Goal: Transaction & Acquisition: Purchase product/service

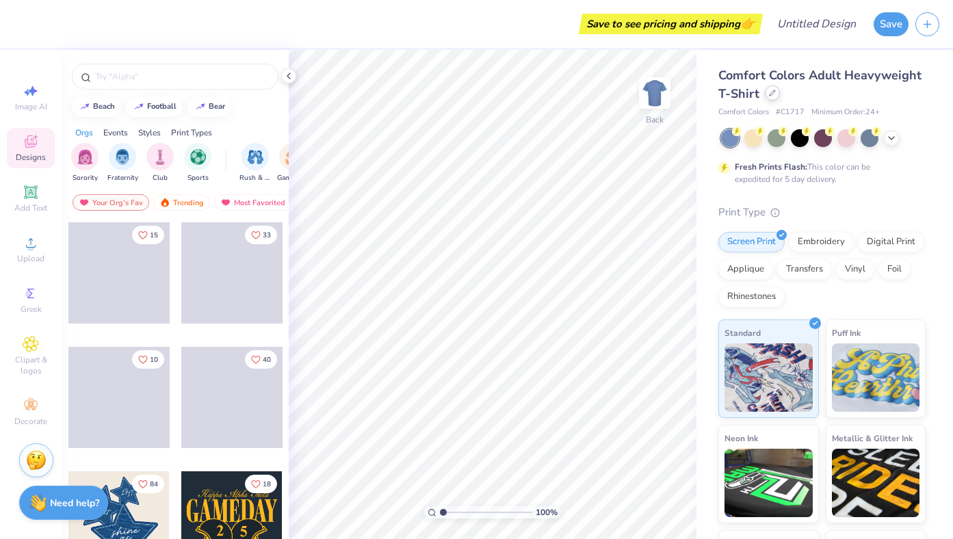
click at [769, 94] on icon at bounding box center [772, 93] width 7 height 7
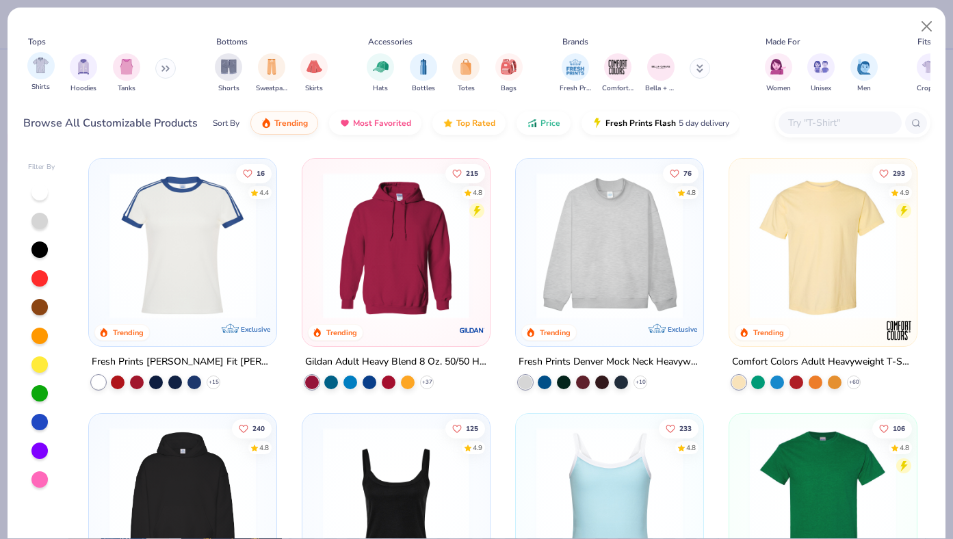
click at [41, 81] on div "Shirts" at bounding box center [40, 72] width 27 height 40
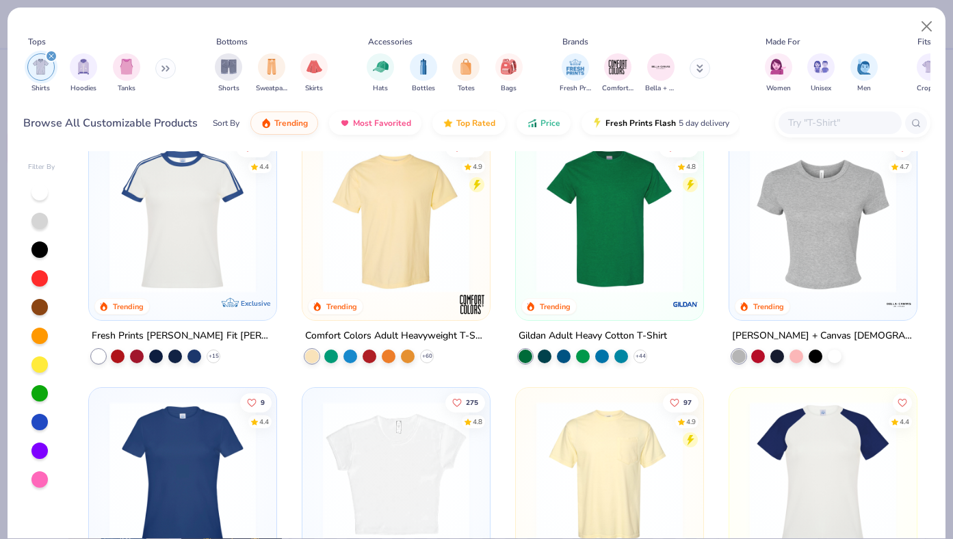
scroll to position [18, 0]
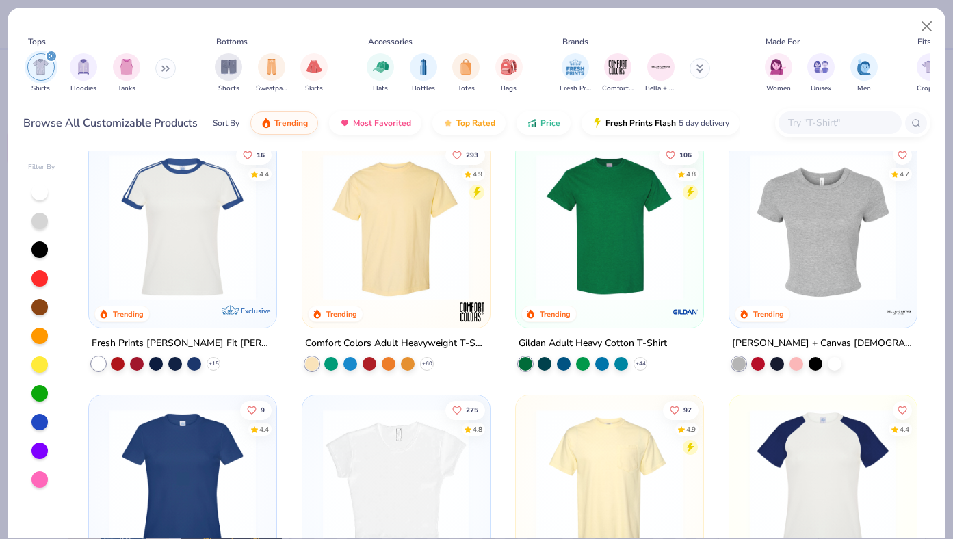
click at [397, 217] on img at bounding box center [396, 227] width 160 height 146
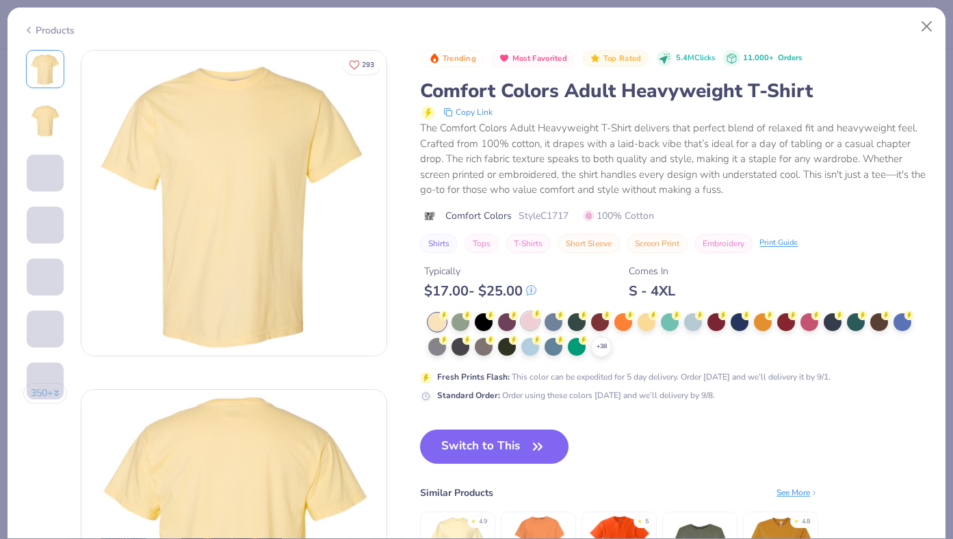
click at [532, 319] on icon at bounding box center [537, 314] width 10 height 10
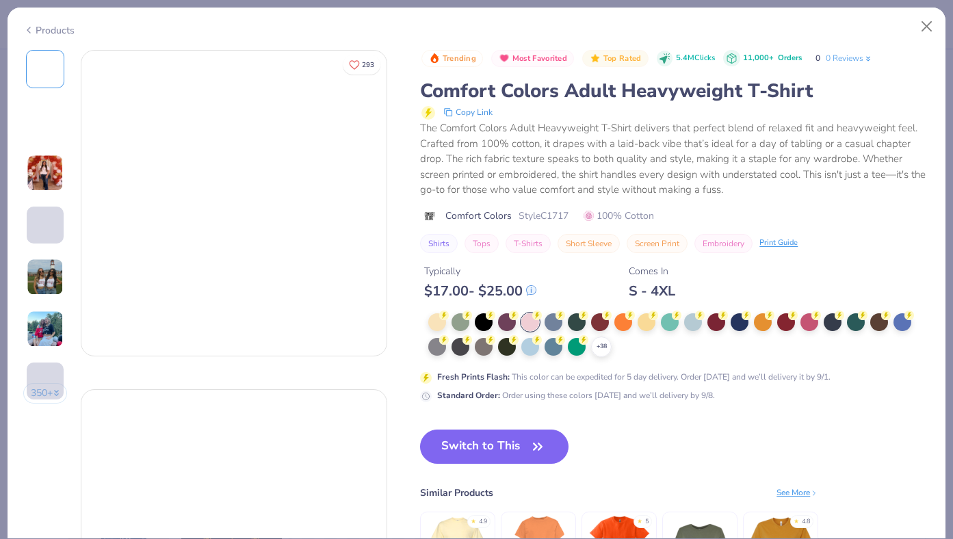
click at [529, 319] on div at bounding box center [530, 322] width 18 height 18
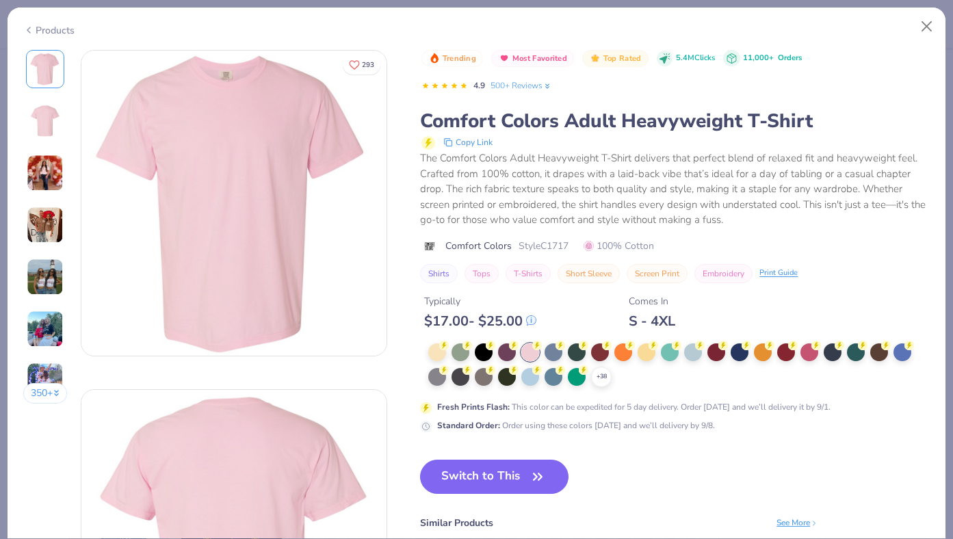
click at [51, 269] on img at bounding box center [45, 277] width 37 height 37
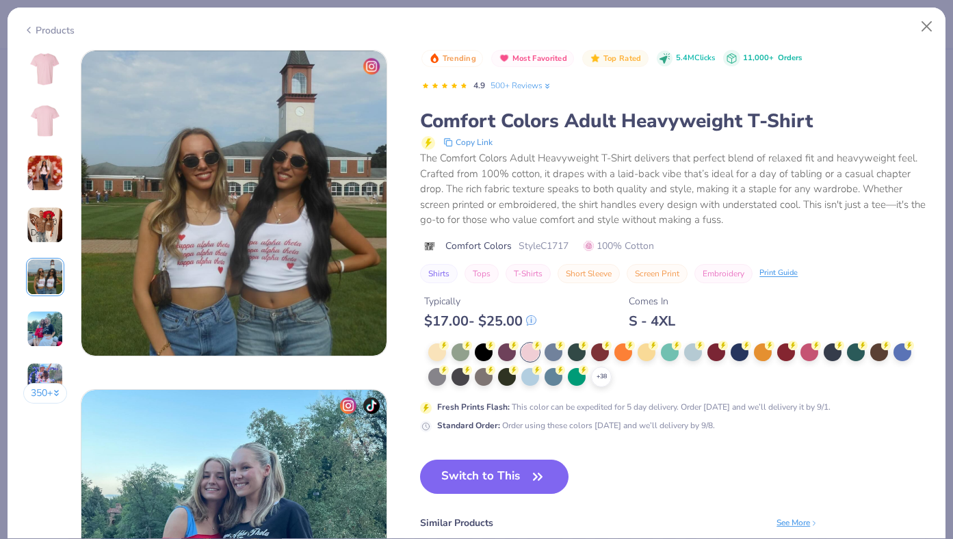
click at [40, 221] on img at bounding box center [45, 225] width 37 height 37
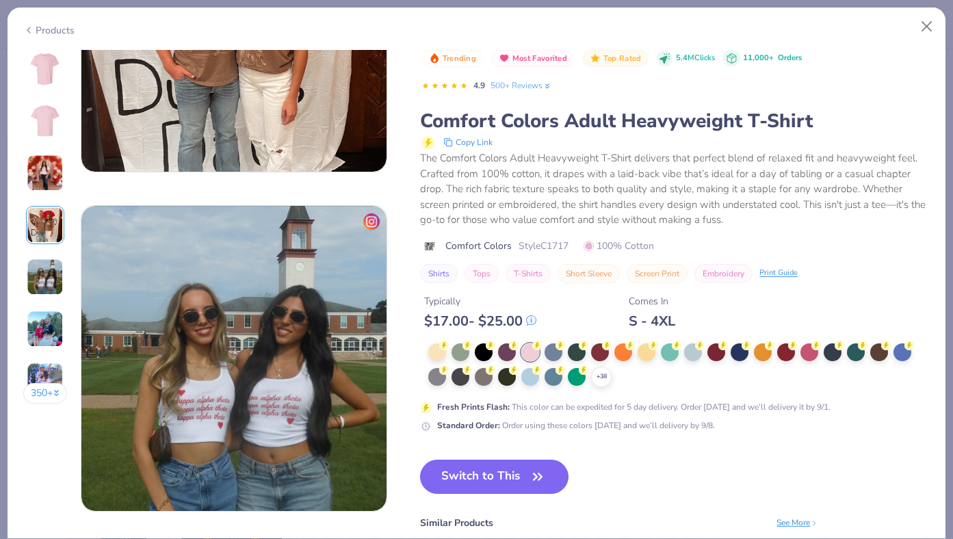
scroll to position [1018, 0]
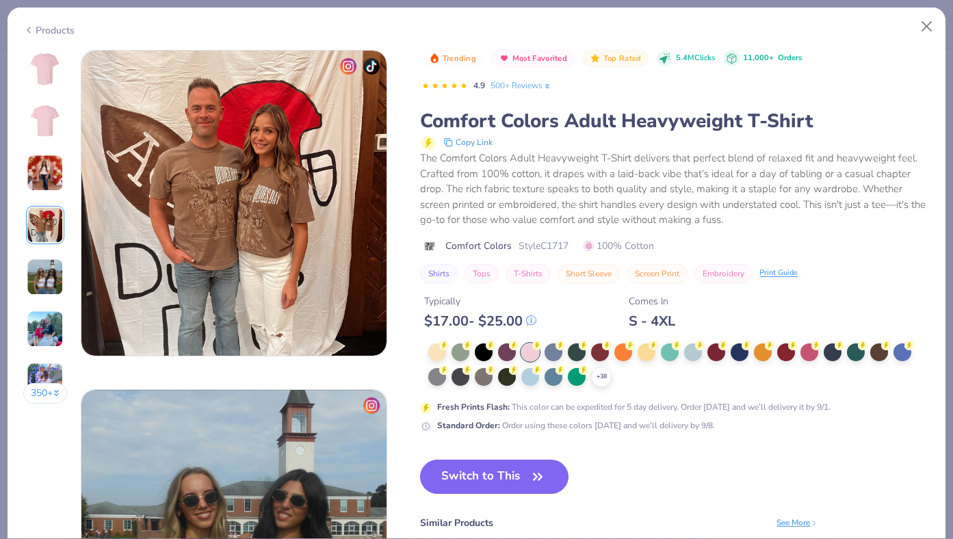
click at [532, 346] on icon at bounding box center [537, 346] width 10 height 10
click at [45, 137] on img at bounding box center [45, 121] width 33 height 33
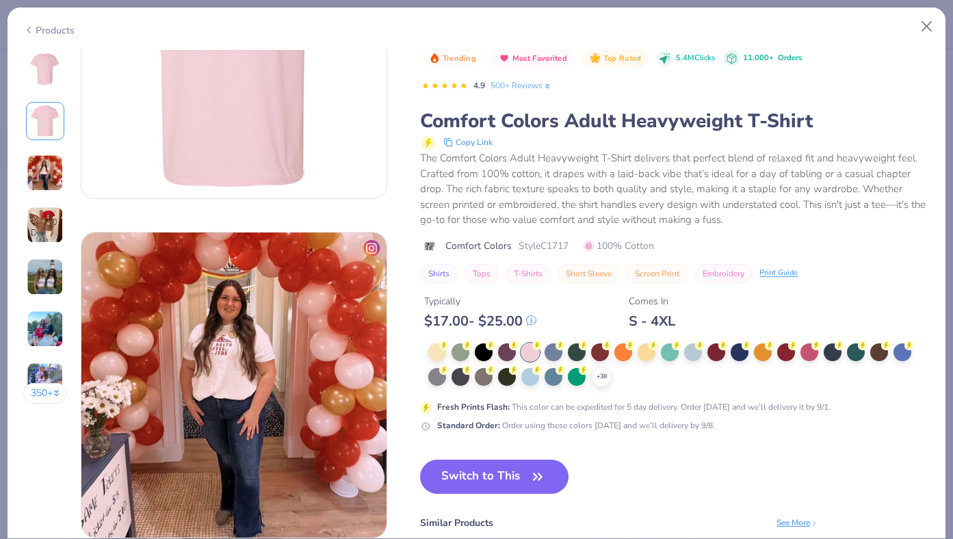
click at [39, 71] on img at bounding box center [45, 69] width 33 height 33
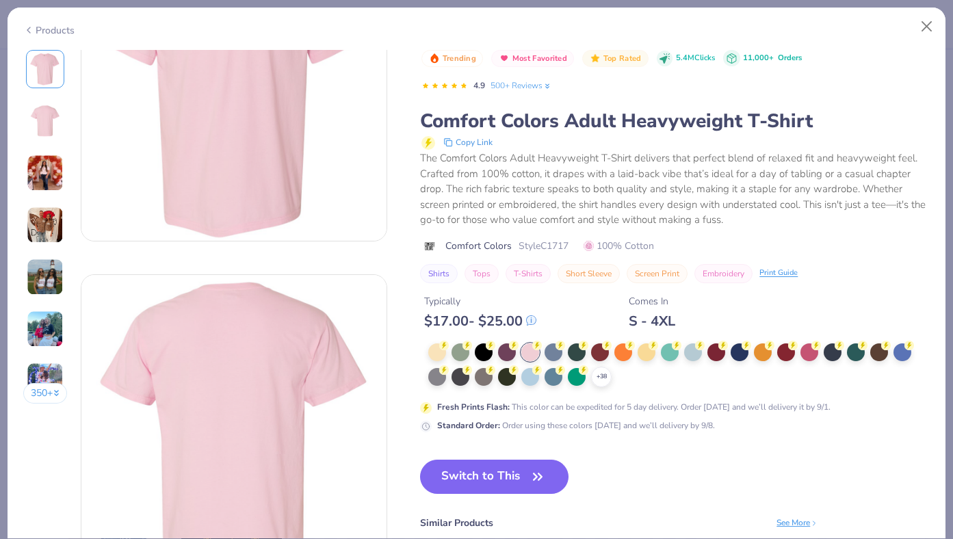
scroll to position [0, 0]
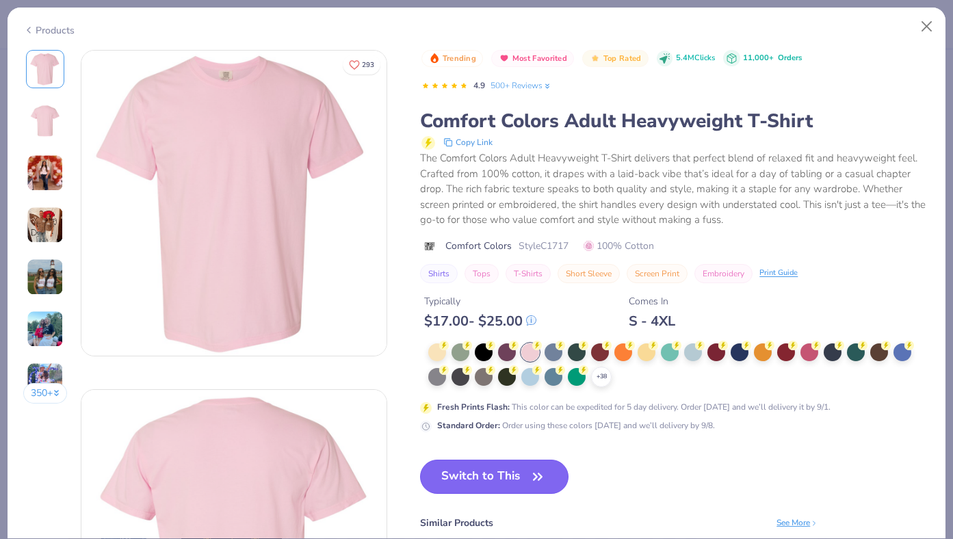
click at [490, 490] on button "Switch to This" at bounding box center [494, 477] width 148 height 34
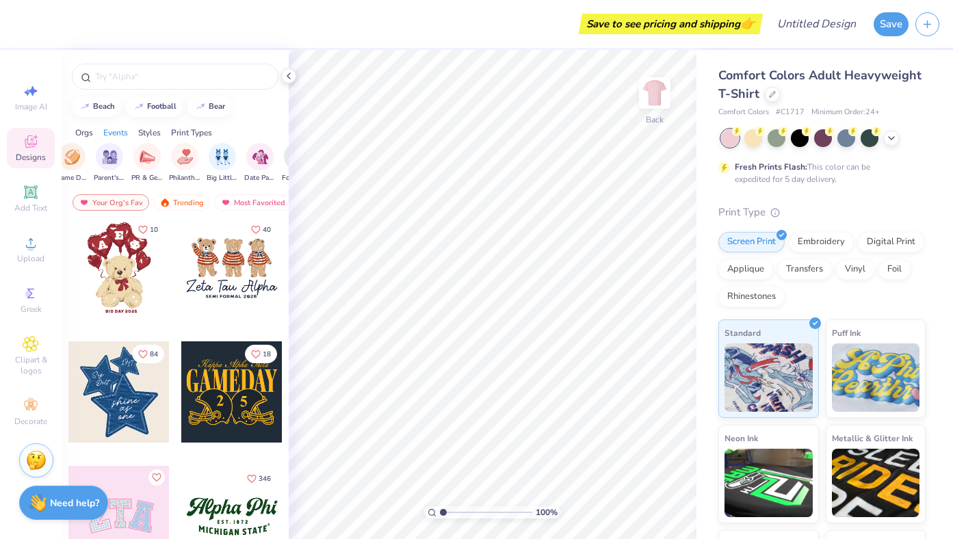
scroll to position [0, 226]
click at [179, 164] on div "filter for Philanthropy" at bounding box center [179, 155] width 27 height 27
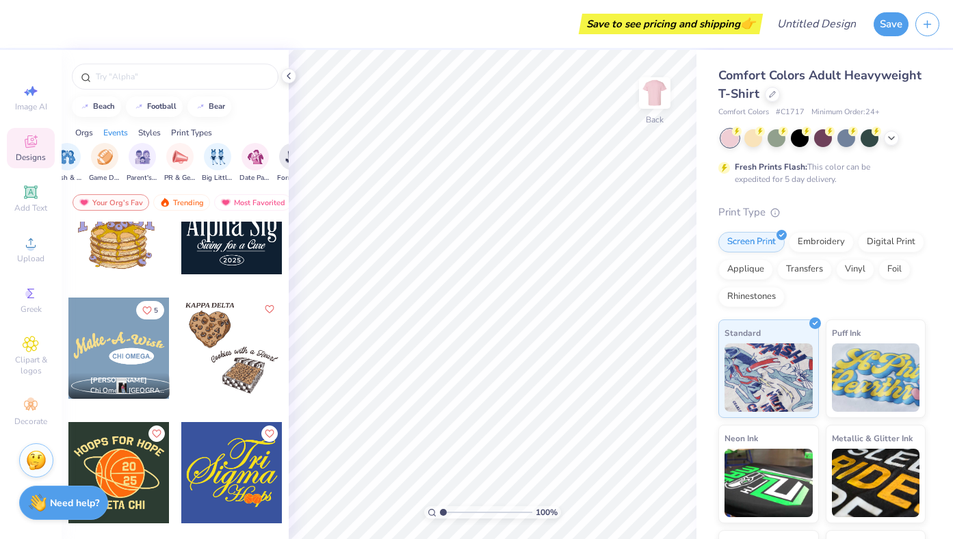
scroll to position [7553, 0]
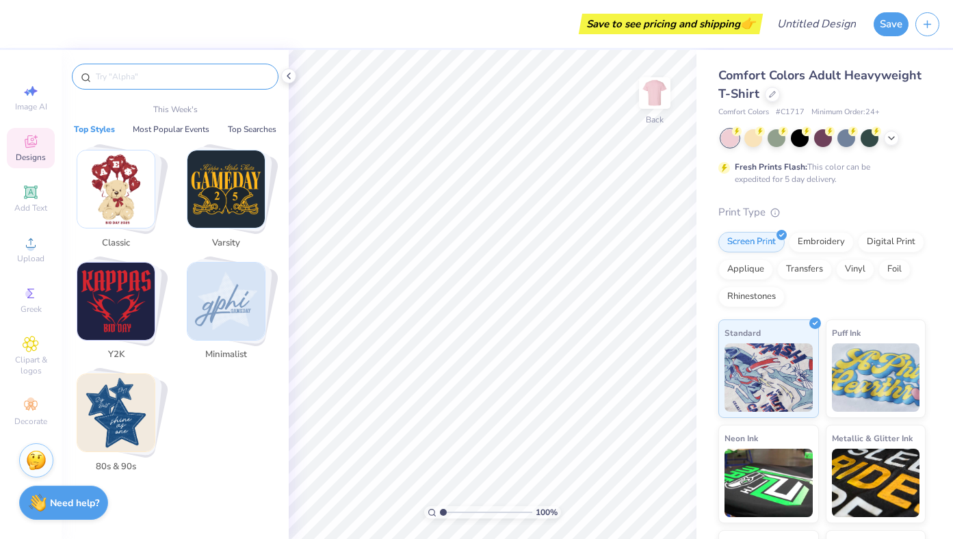
click at [161, 79] on input "text" at bounding box center [181, 77] width 175 height 14
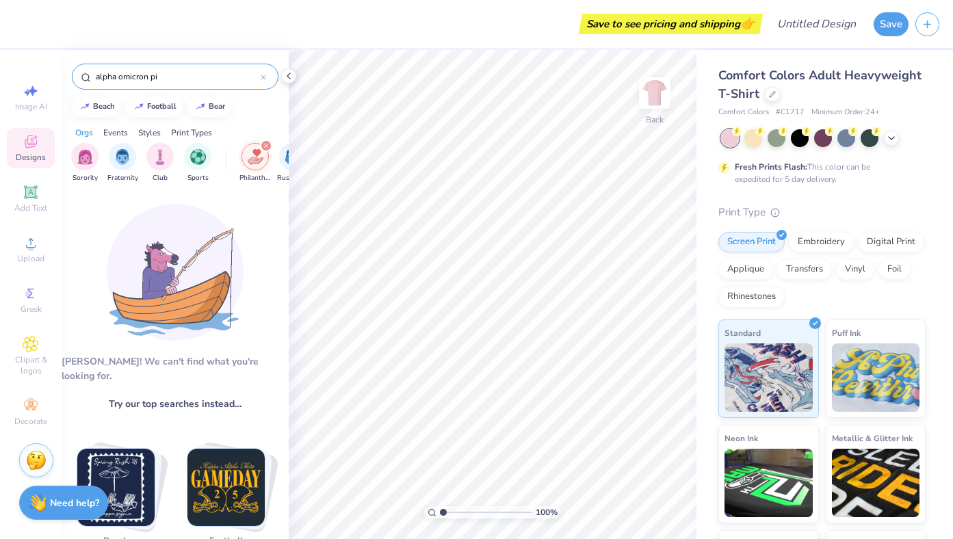
click at [182, 76] on input "alpha omicron pi" at bounding box center [177, 77] width 166 height 14
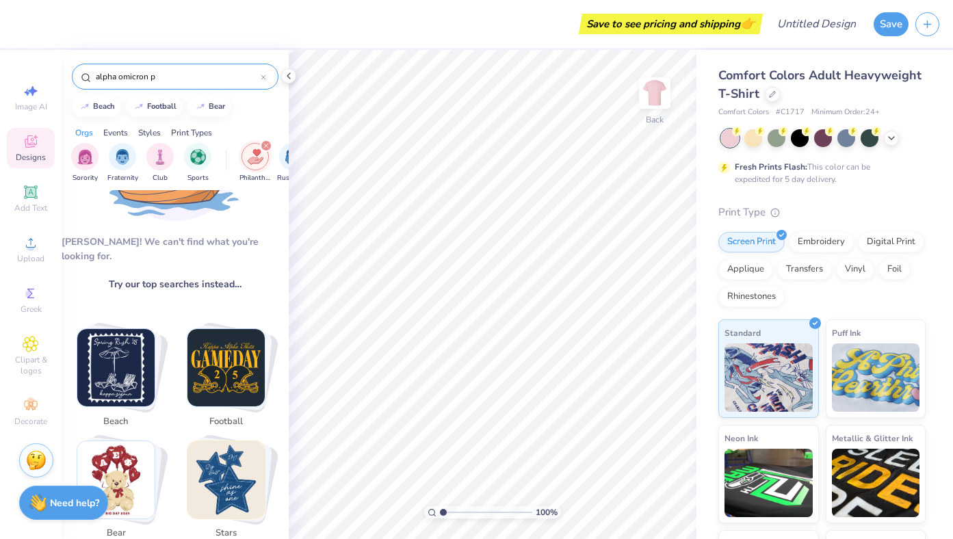
scroll to position [122, 0]
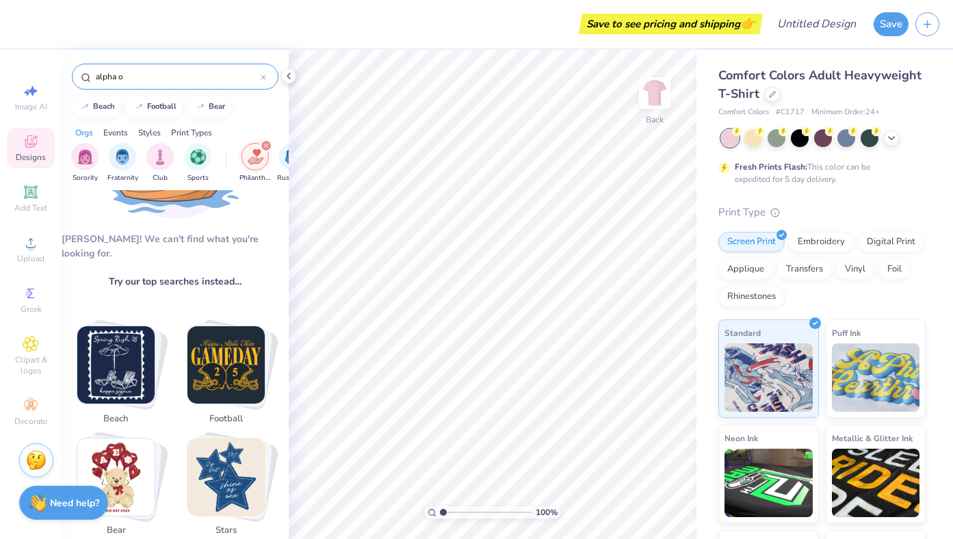
type input "alpha o"
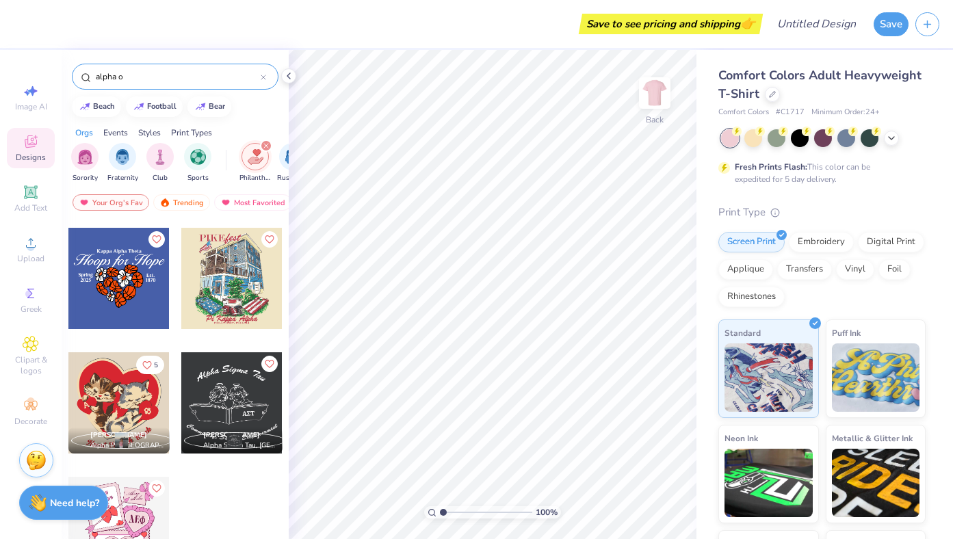
scroll to position [1872, 0]
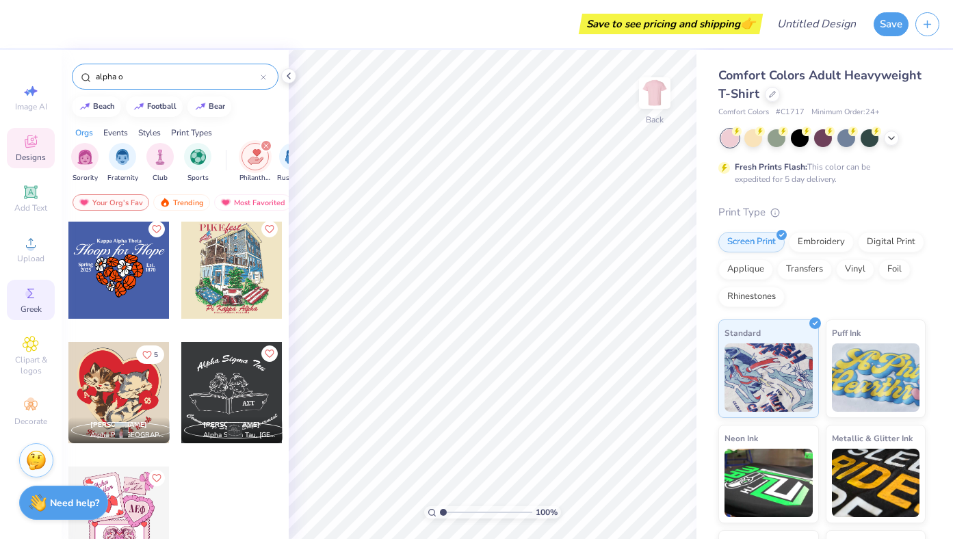
click at [32, 294] on circle at bounding box center [29, 294] width 8 height 8
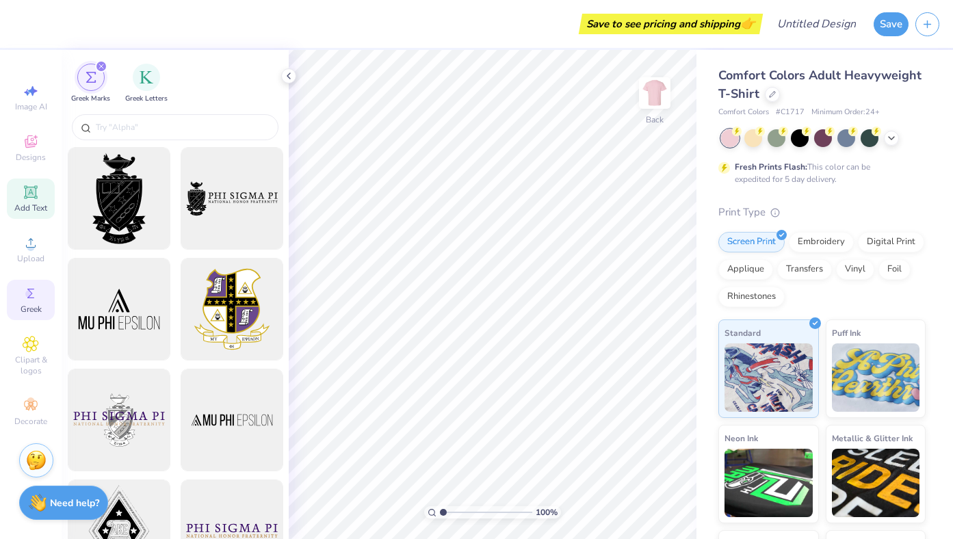
click at [34, 183] on div "Add Text" at bounding box center [31, 199] width 48 height 40
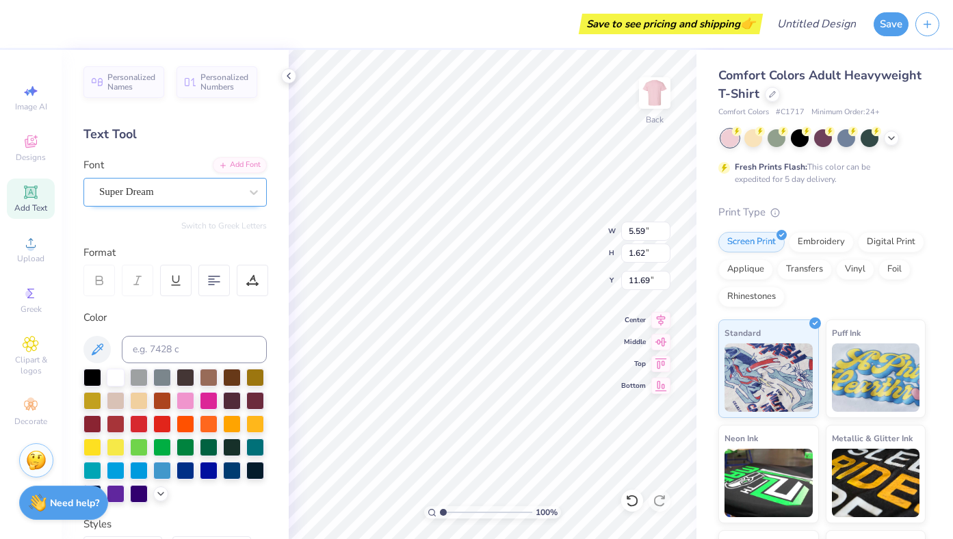
click at [176, 187] on div "Super Dream" at bounding box center [170, 191] width 144 height 21
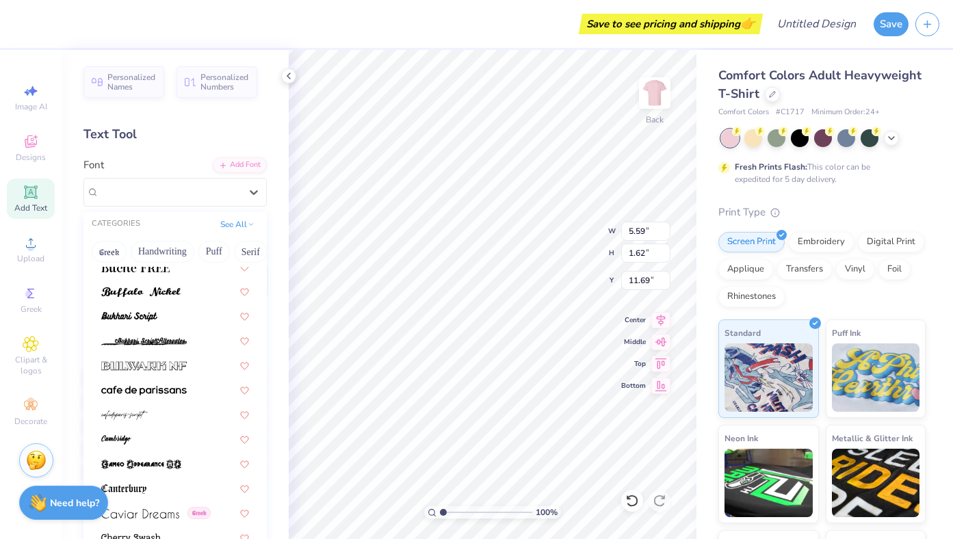
scroll to position [1273, 0]
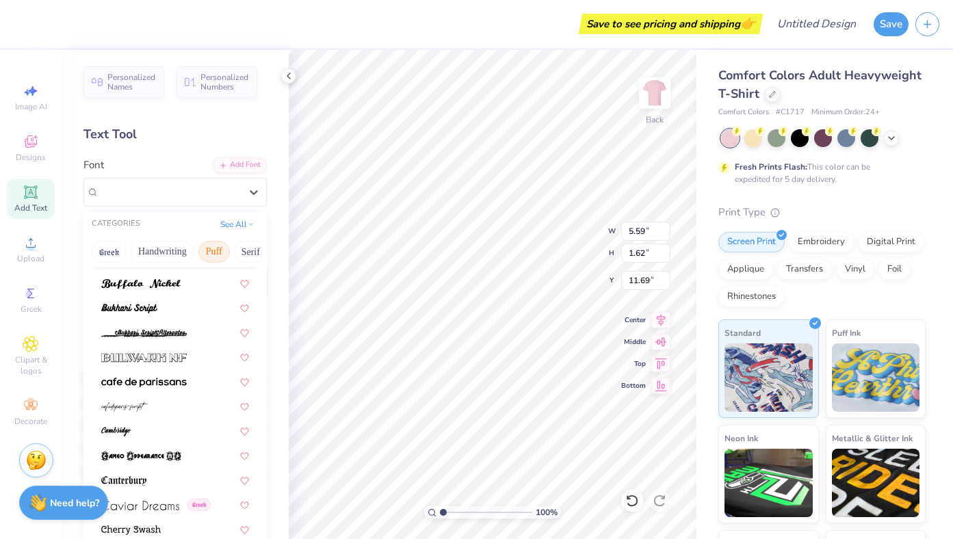
click at [208, 252] on button "Puff" at bounding box center [213, 252] width 31 height 22
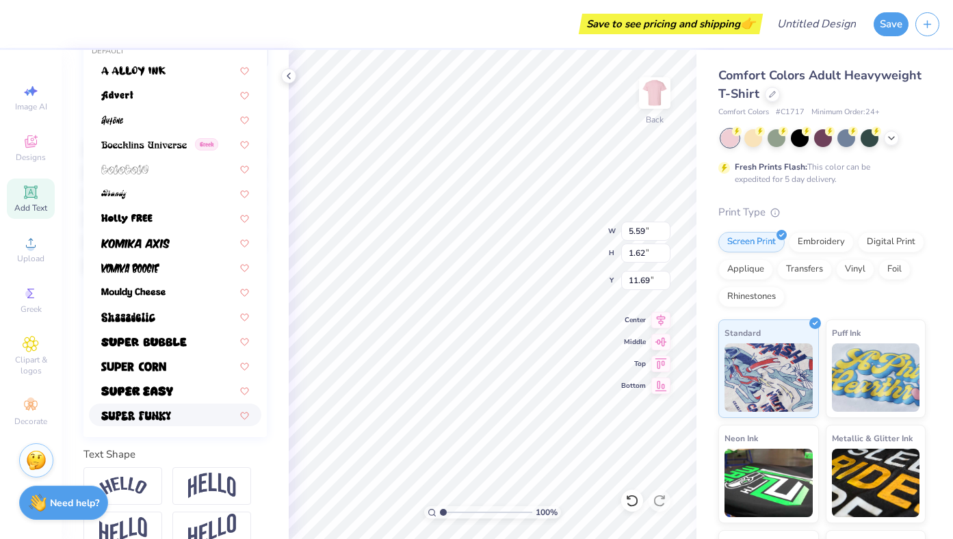
scroll to position [256, 0]
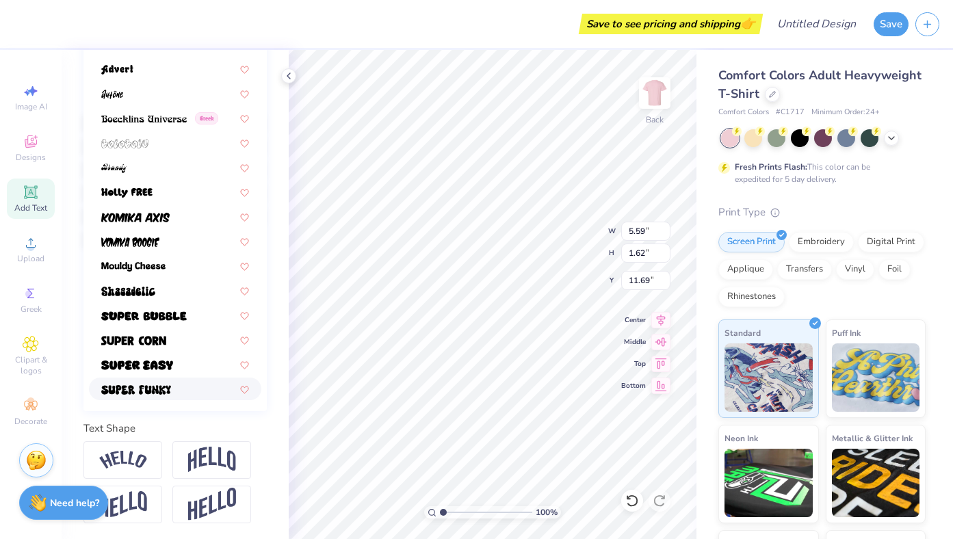
click at [227, 455] on img at bounding box center [212, 460] width 48 height 26
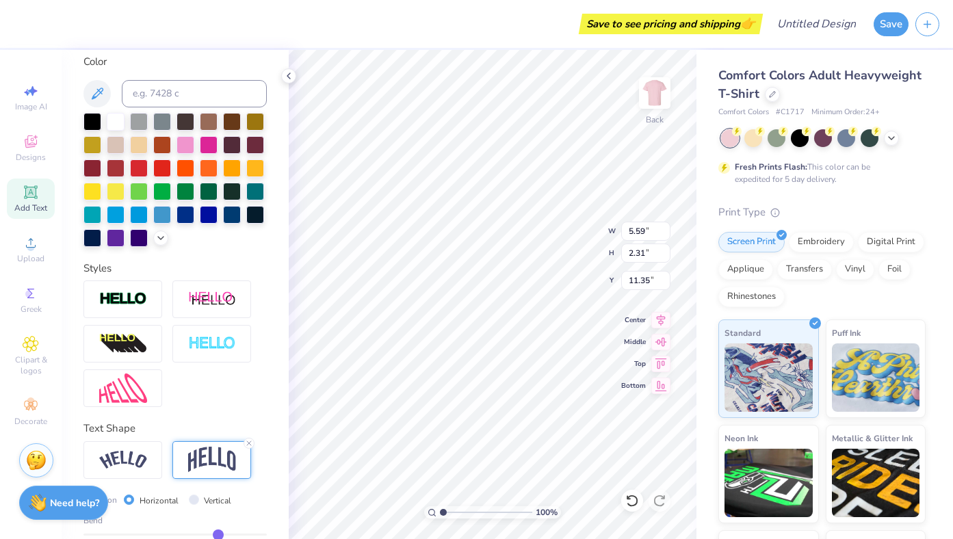
type input "2.31"
type input "11.35"
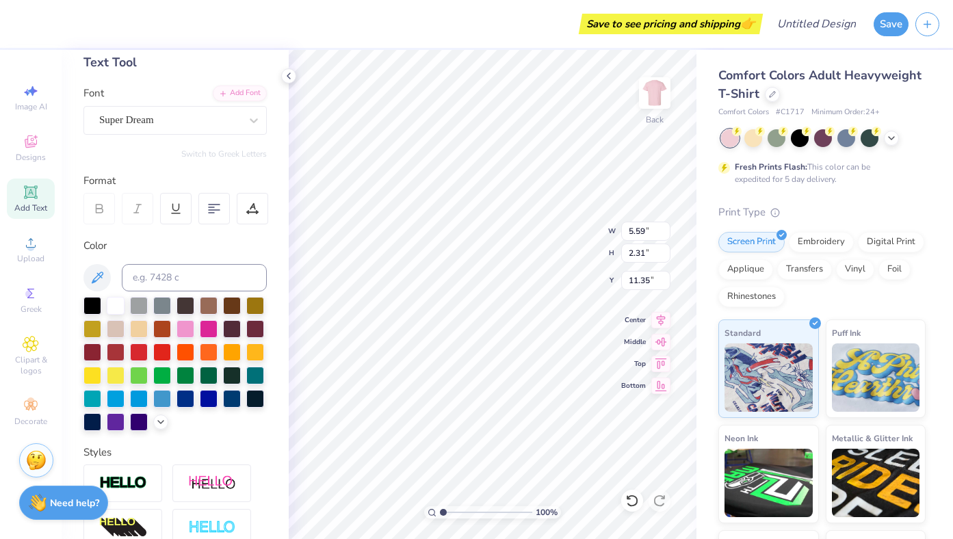
scroll to position [0, 0]
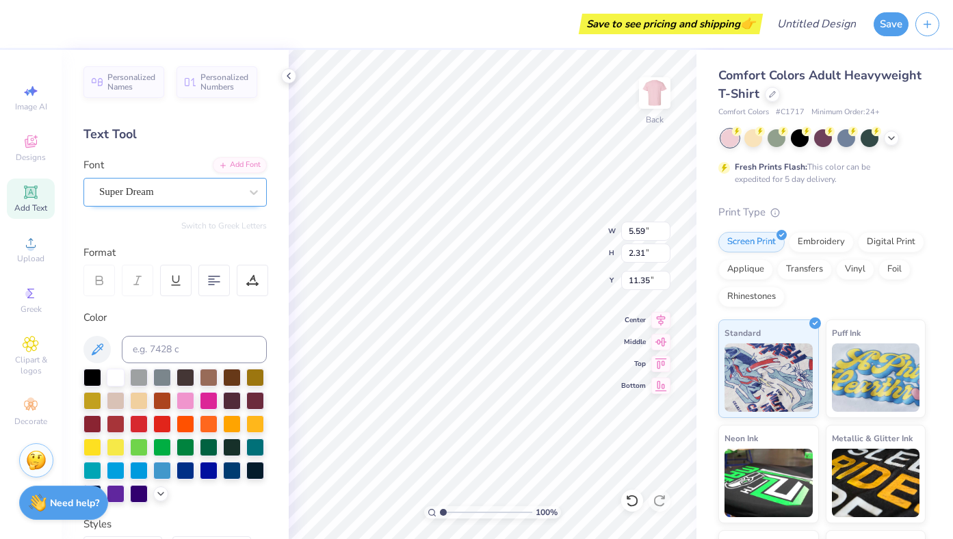
click at [199, 191] on div "Super Dream" at bounding box center [170, 191] width 144 height 21
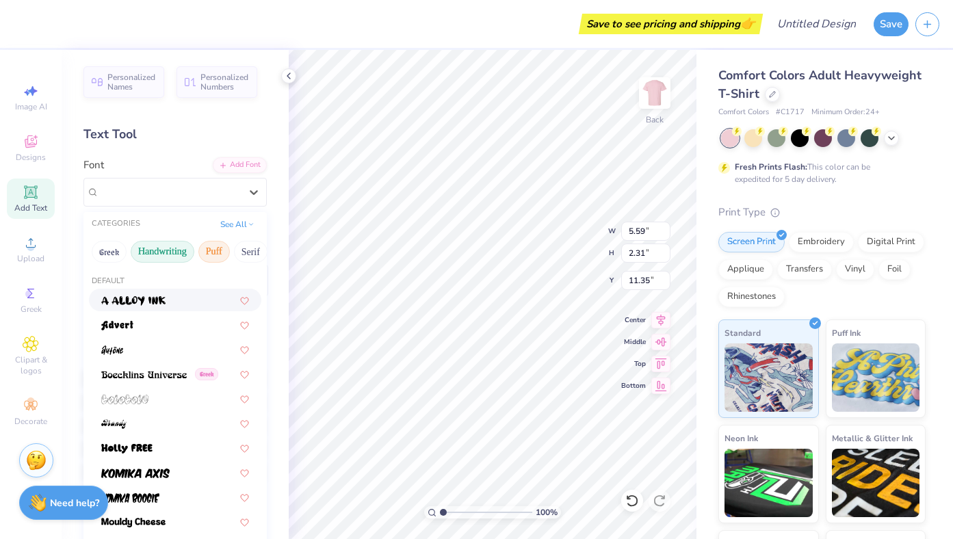
click at [181, 252] on button "Handwriting" at bounding box center [163, 252] width 64 height 22
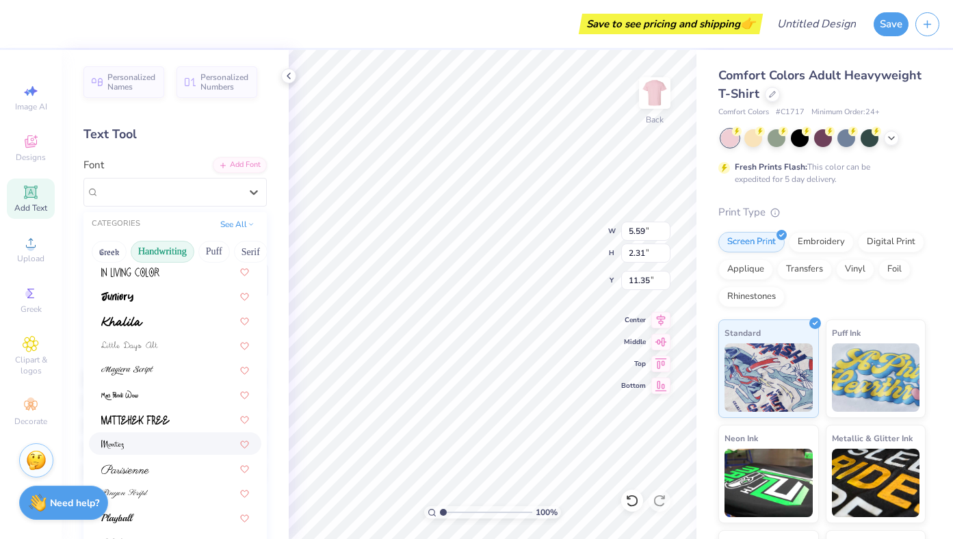
scroll to position [311, 0]
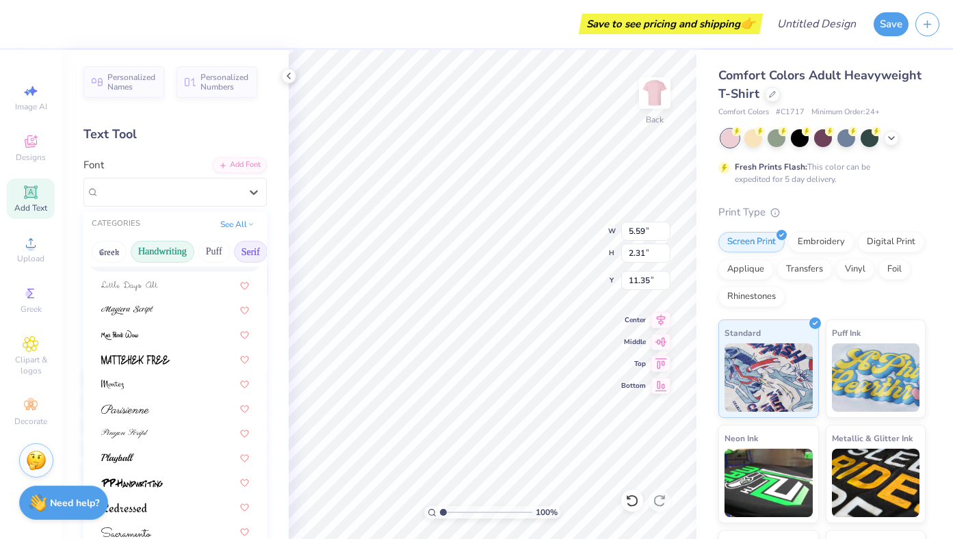
click at [252, 252] on button "Serif" at bounding box center [251, 252] width 34 height 22
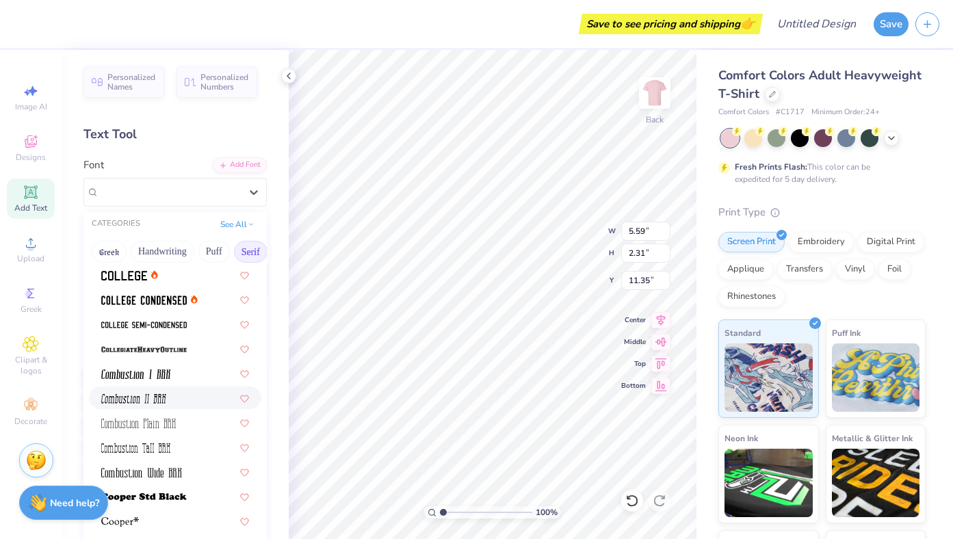
scroll to position [388, 0]
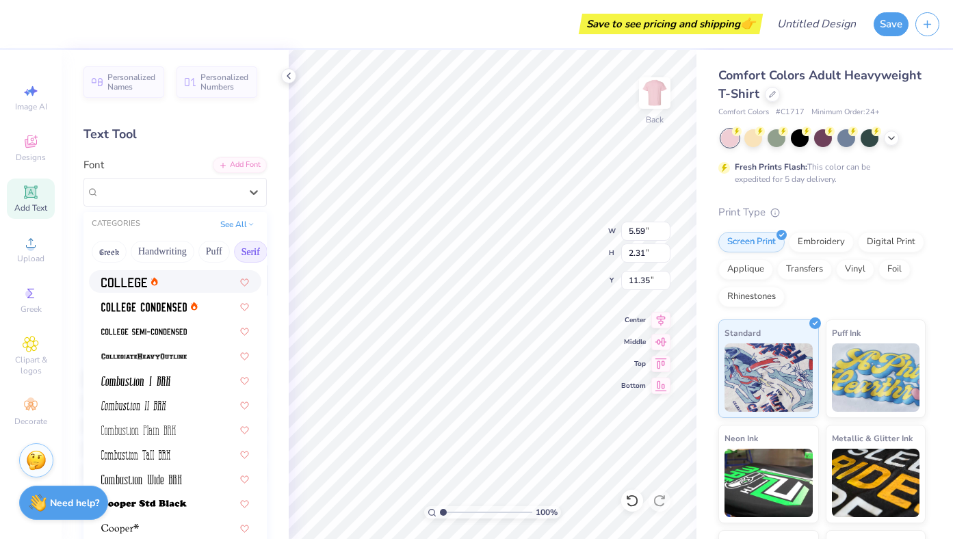
click at [180, 278] on div at bounding box center [175, 281] width 148 height 14
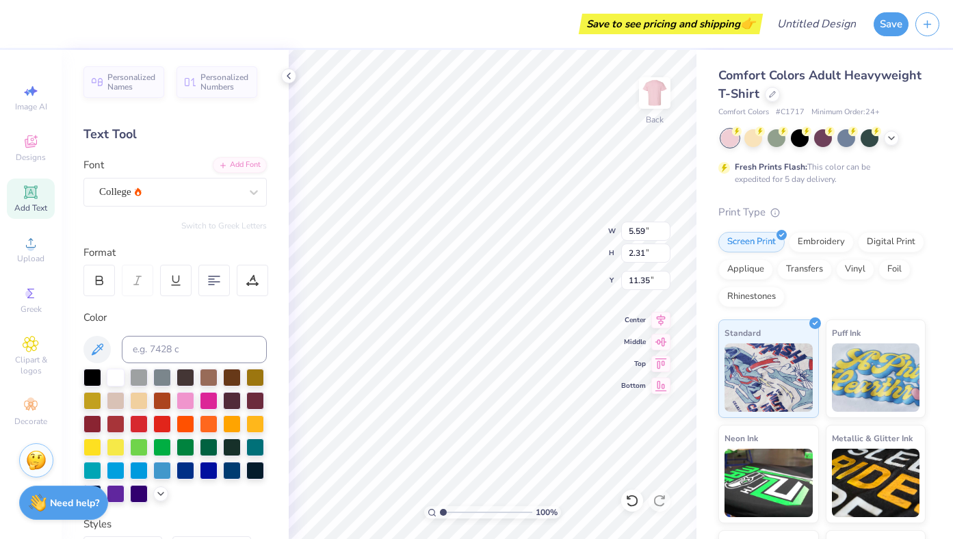
type input "5.08"
type input "2.33"
type input "11.33"
type textarea "Alpha O"
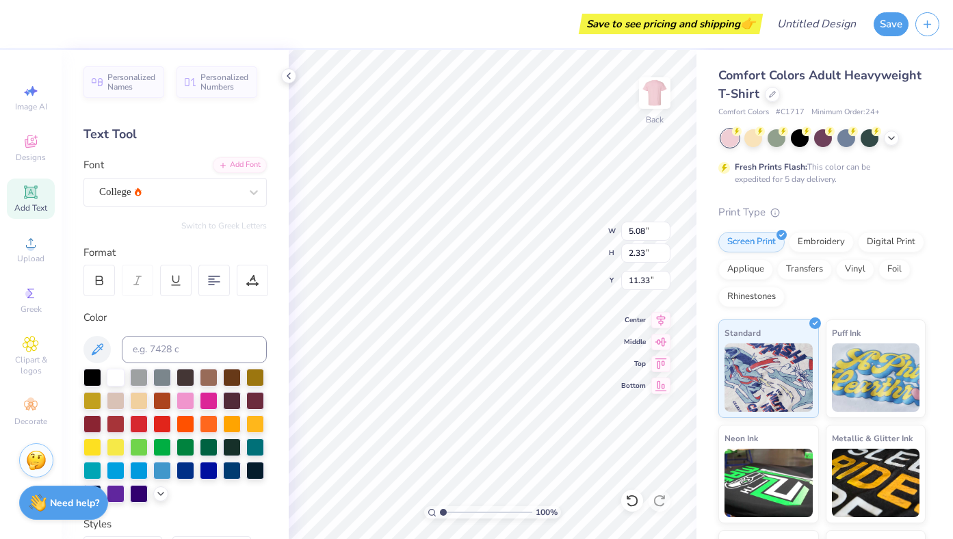
scroll to position [0, 1]
click at [557, 221] on div "100 % Back W 5.08 5.08 " H 2.33 2.33 " Y 11.33 11.33 " Center Middle Top Bottom" at bounding box center [493, 294] width 408 height 489
type input "4.80"
type input "10.39"
type input "4.26"
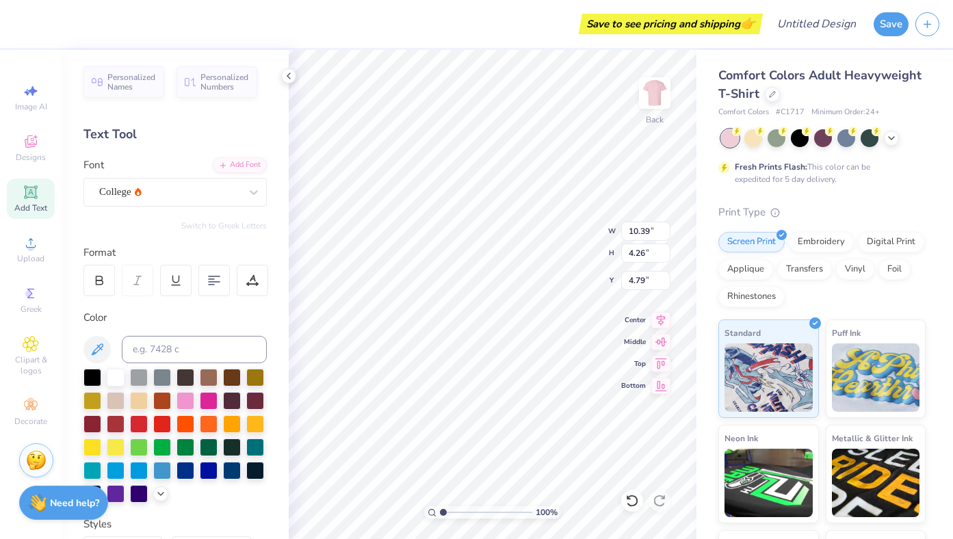
type textarea "Alpha omicron pi"
click at [215, 278] on icon at bounding box center [214, 280] width 12 height 12
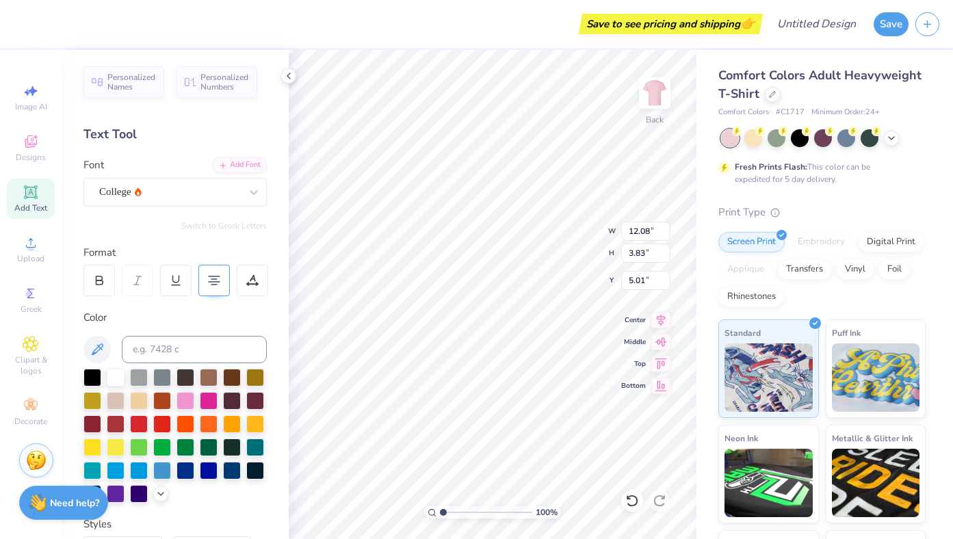
type input "5.01"
type input "10.51"
type input "3.34"
type input "4.98"
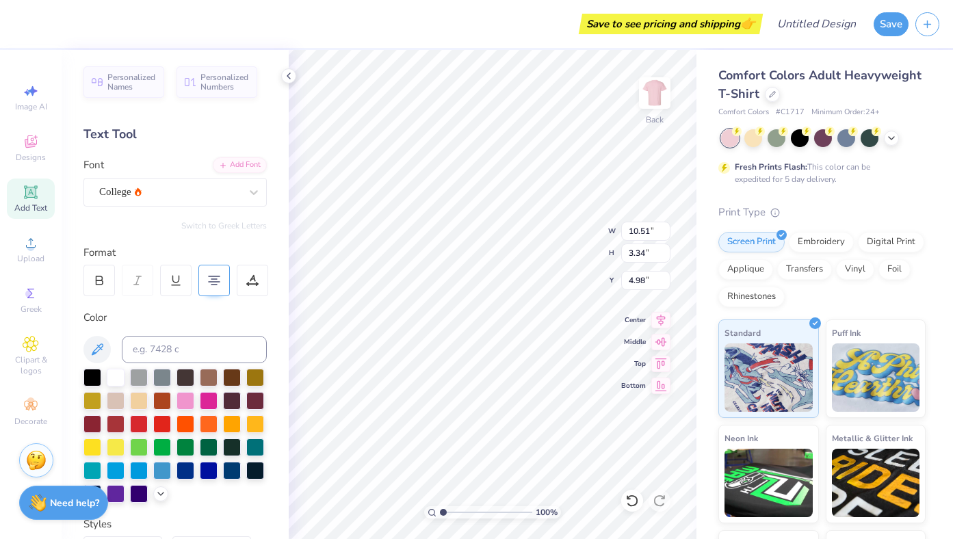
type textarea "Alpha O"
type input "4.51"
type input "10.56"
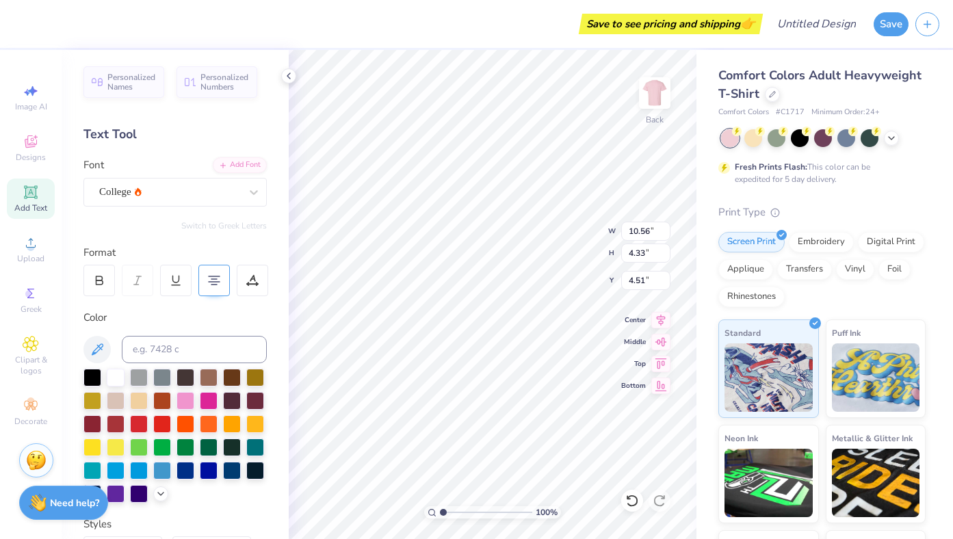
type input "4.33"
type input "3.81"
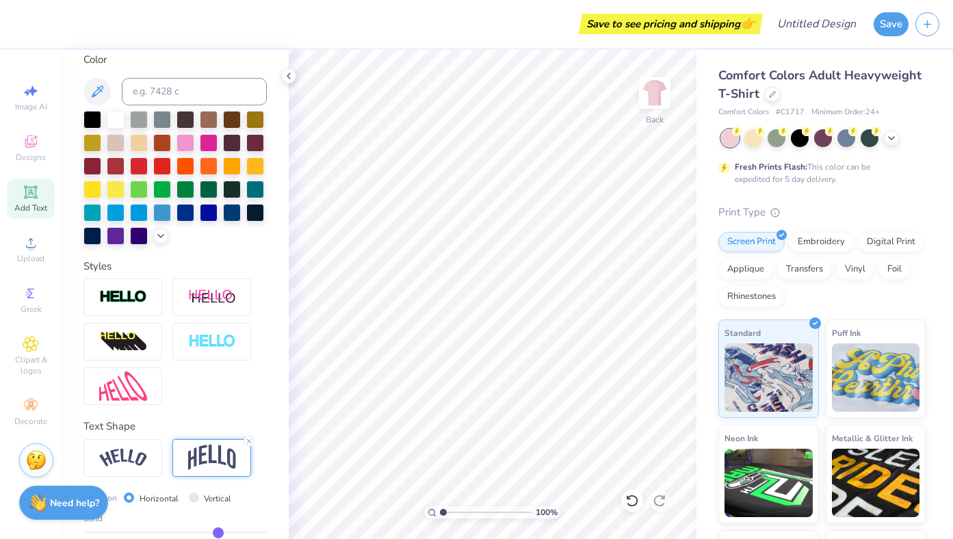
scroll to position [261, 0]
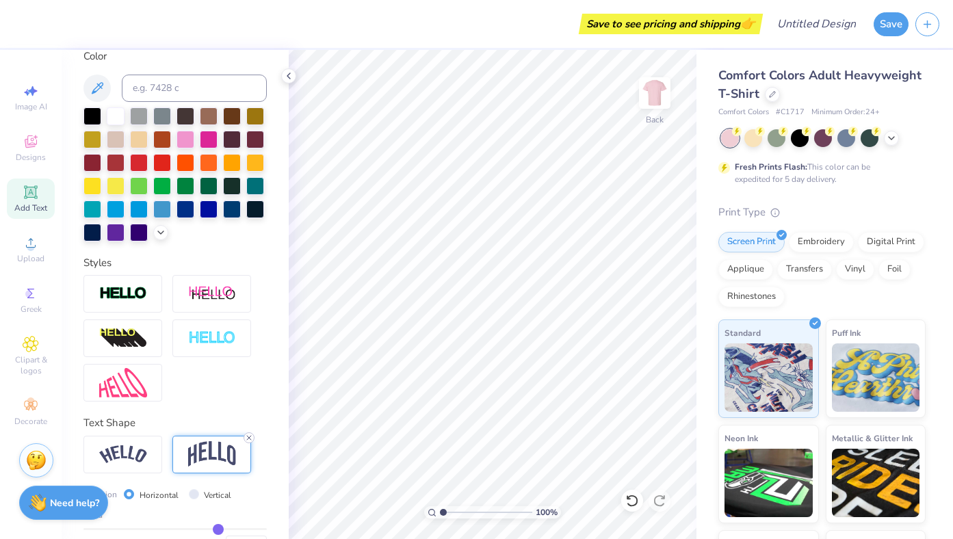
click at [247, 434] on icon at bounding box center [249, 438] width 8 height 8
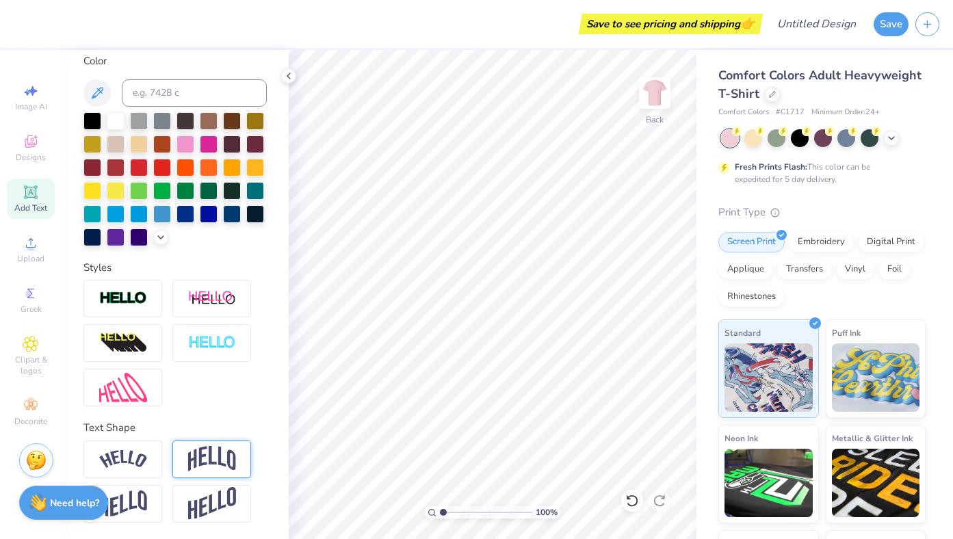
scroll to position [256, 0]
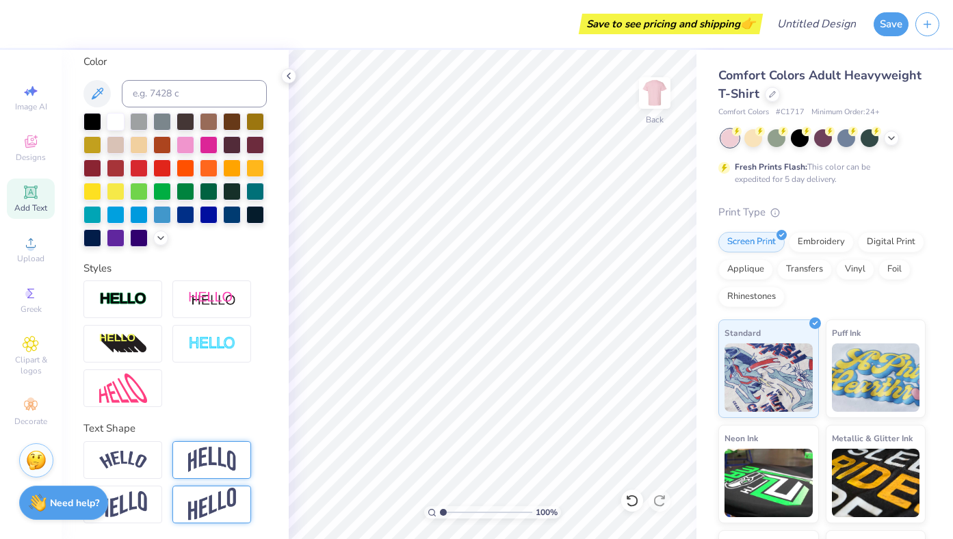
click at [228, 518] on img at bounding box center [212, 505] width 48 height 34
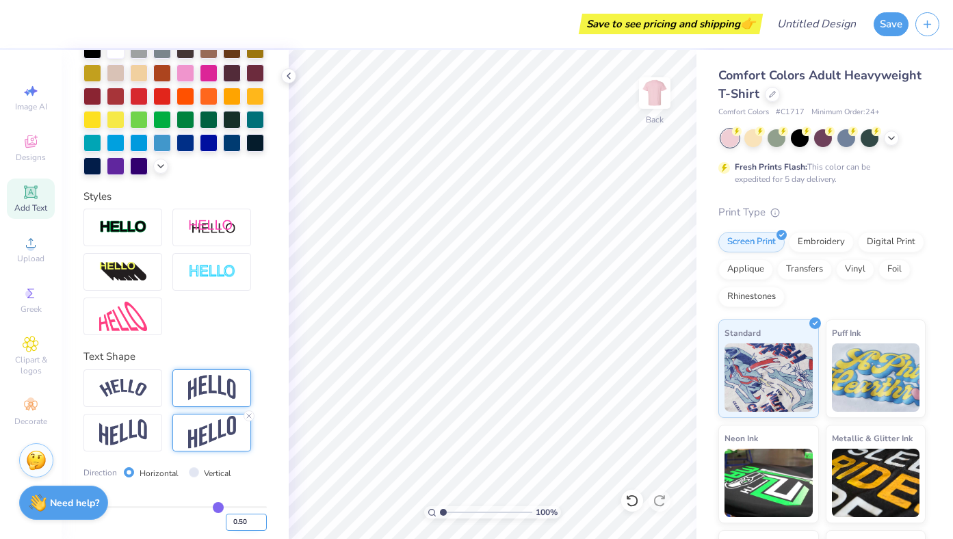
scroll to position [336, 0]
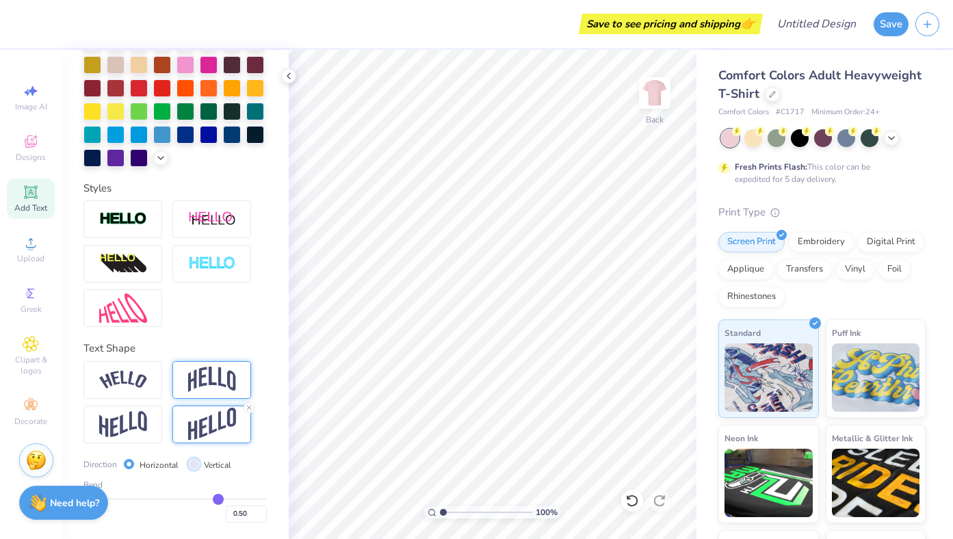
click at [196, 464] on input "Vertical" at bounding box center [194, 464] width 10 height 10
radio input "true"
click at [247, 406] on icon at bounding box center [249, 408] width 8 height 8
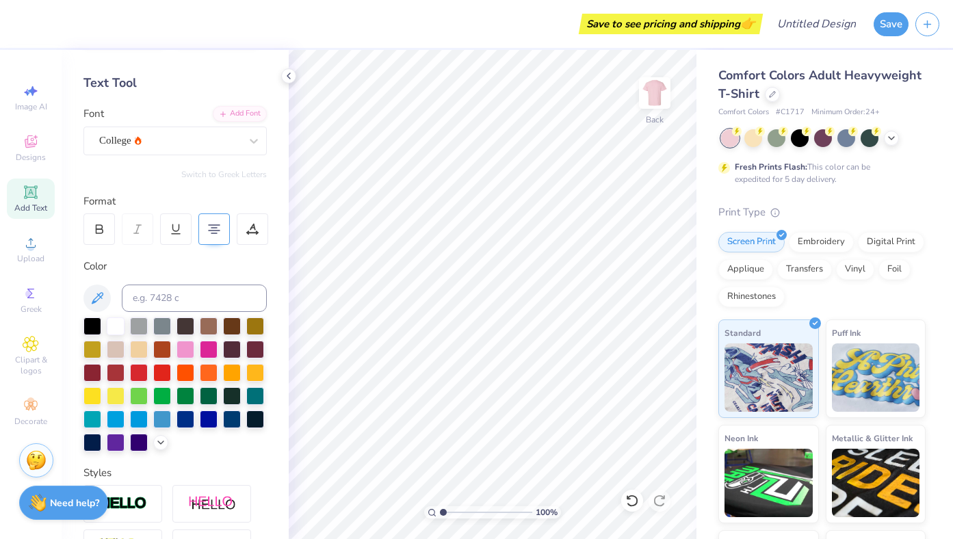
scroll to position [0, 0]
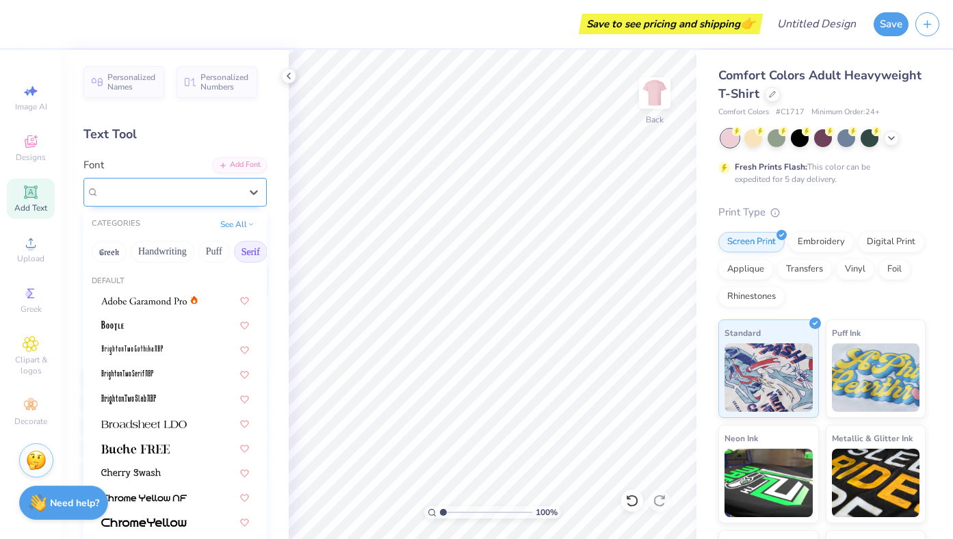
click at [135, 196] on div "College" at bounding box center [170, 191] width 144 height 21
click at [136, 196] on div "College" at bounding box center [169, 192] width 141 height 16
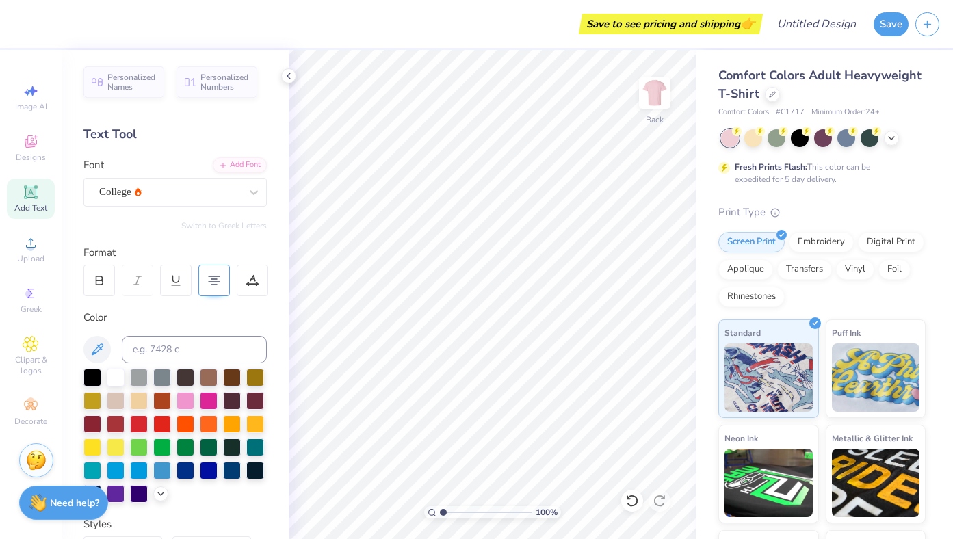
click at [40, 197] on div "Add Text" at bounding box center [31, 199] width 48 height 40
type textarea "A O I"
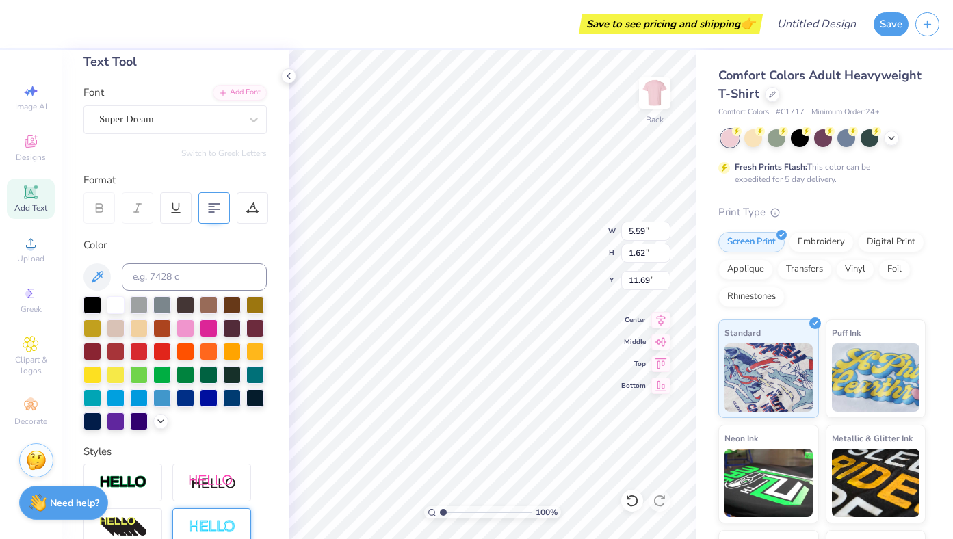
scroll to position [0, 0]
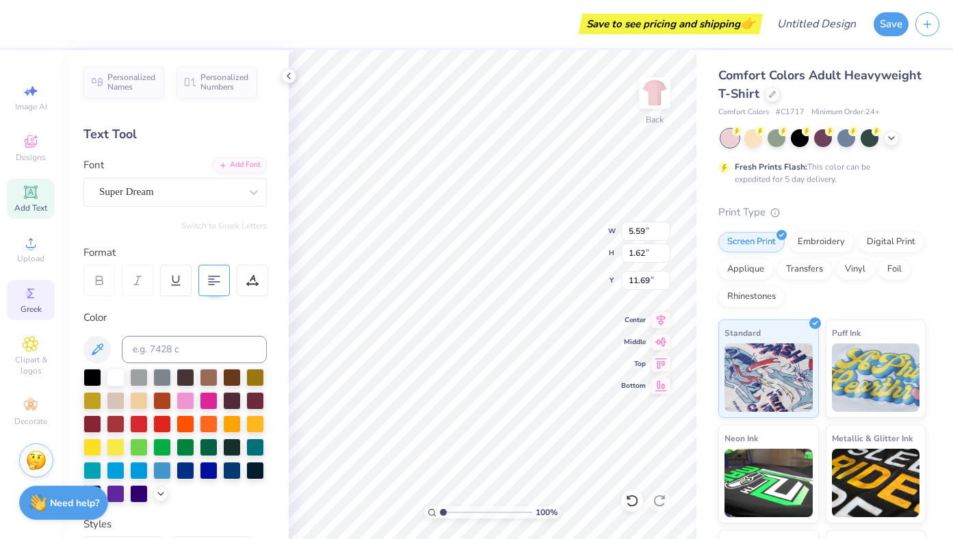
click at [36, 295] on icon at bounding box center [31, 293] width 16 height 16
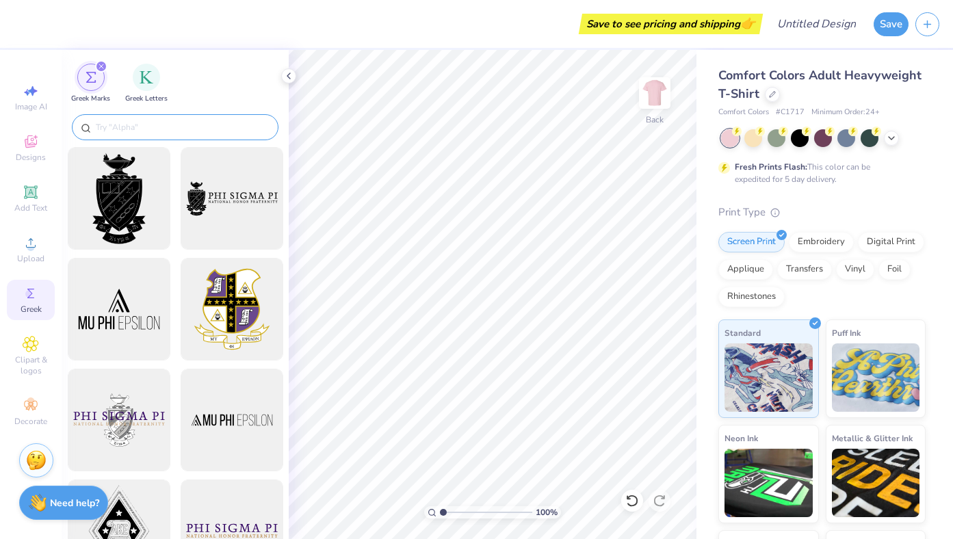
click at [166, 135] on div at bounding box center [175, 127] width 207 height 26
click at [101, 66] on icon "filter for Greek Marks" at bounding box center [100, 66] width 5 height 5
click at [135, 78] on div "filter for Greek Letters" at bounding box center [146, 75] width 27 height 27
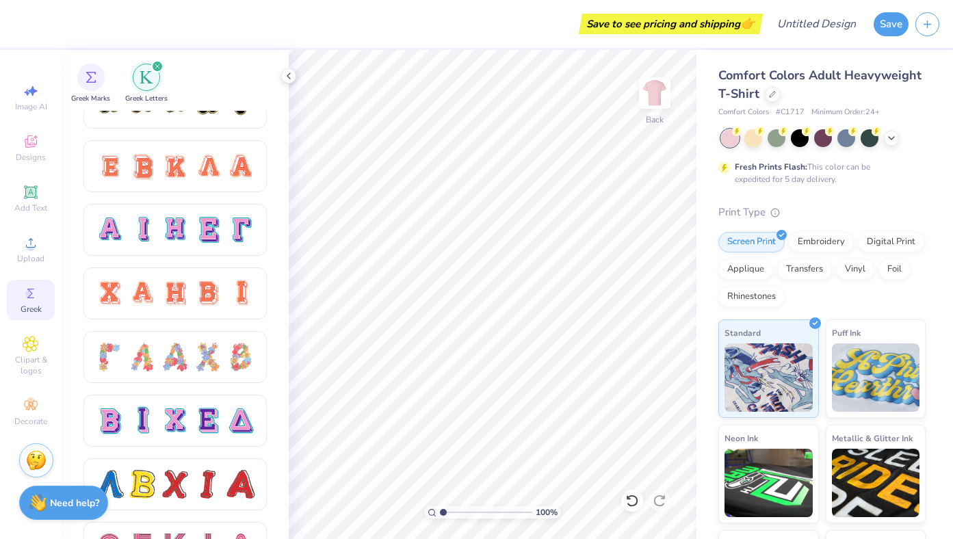
scroll to position [864, 0]
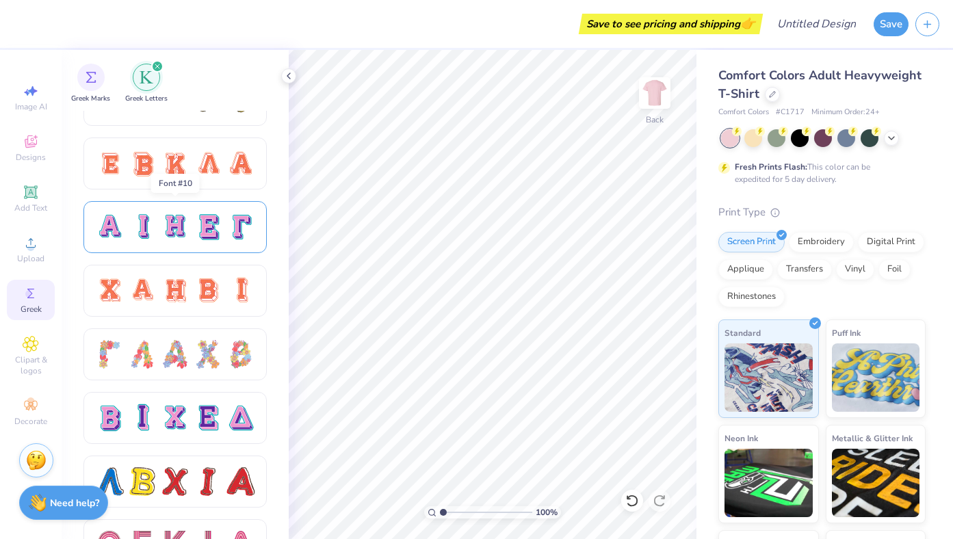
click at [190, 226] on div at bounding box center [175, 227] width 160 height 29
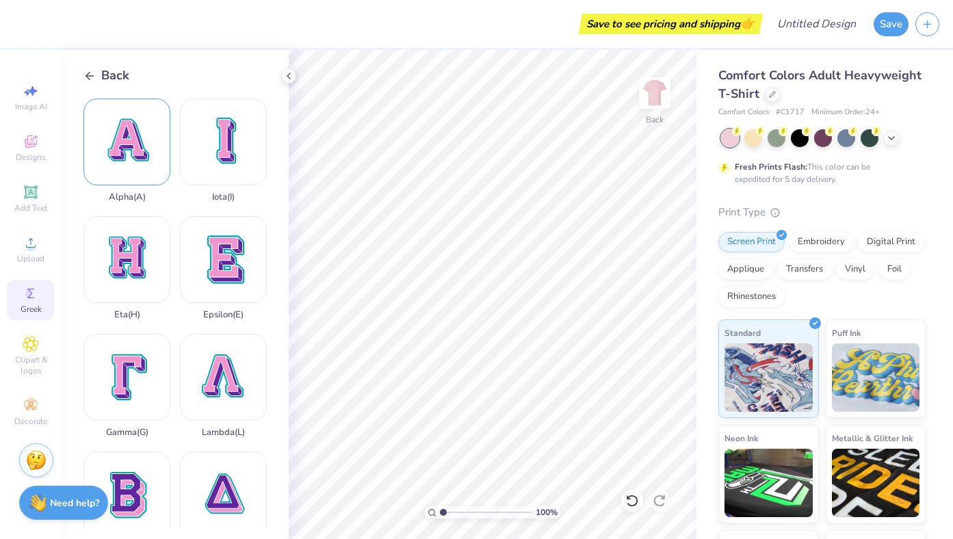
click at [137, 155] on div "Alpha ( A )" at bounding box center [126, 150] width 87 height 104
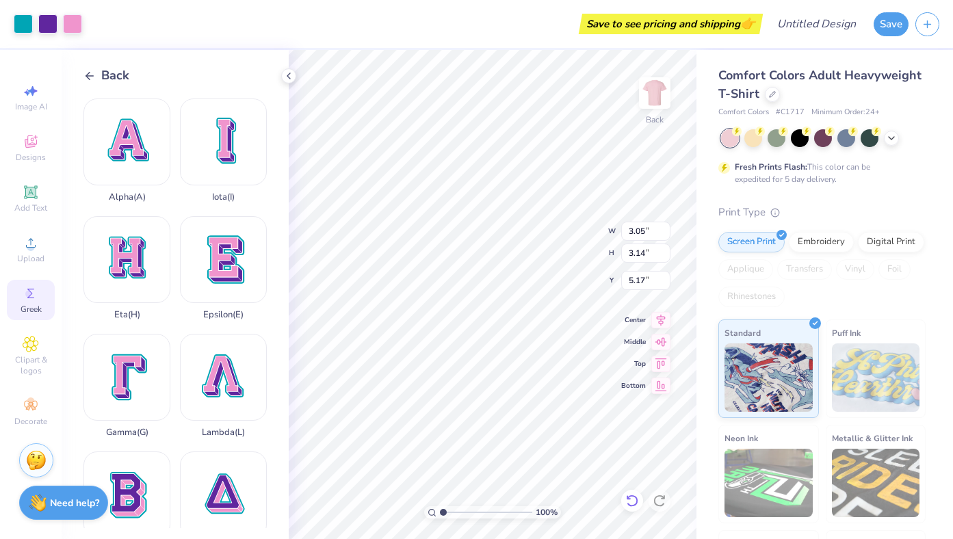
type input "3.05"
type input "3.14"
type input "3.00"
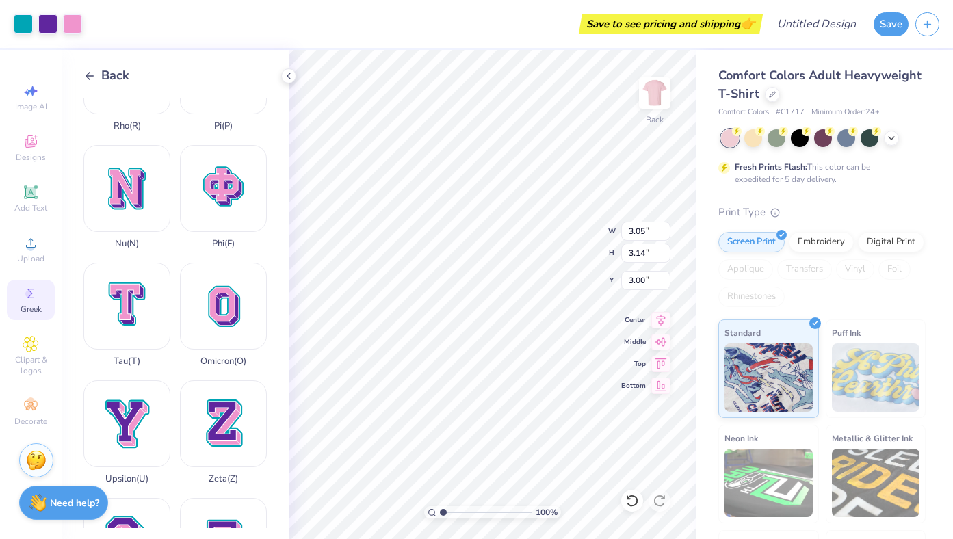
scroll to position [985, 0]
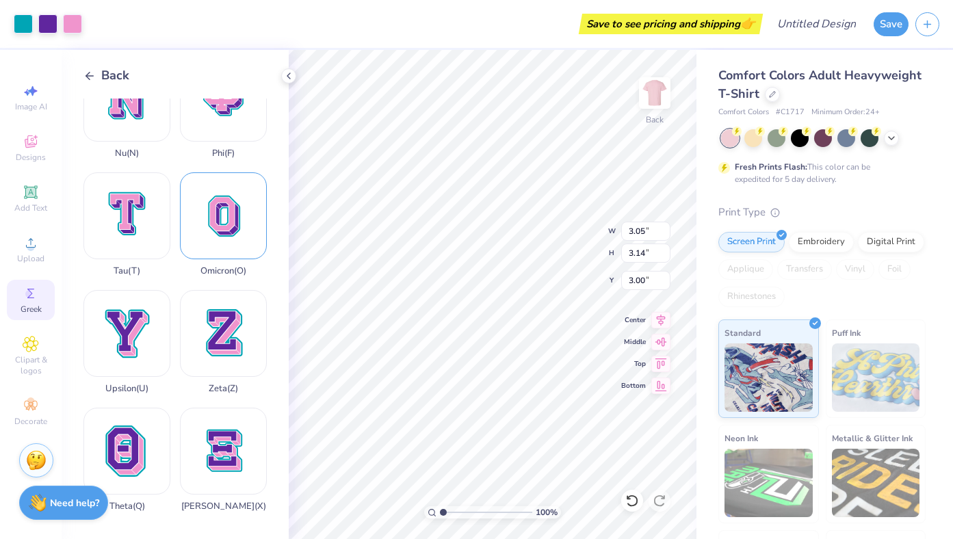
click at [221, 233] on div "Omicron ( O )" at bounding box center [223, 224] width 87 height 104
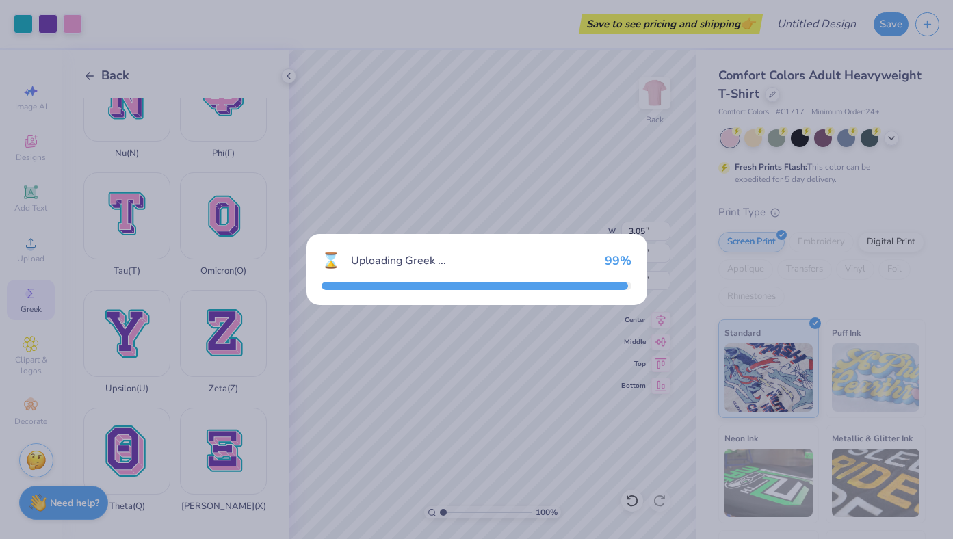
type input "14.01"
type input "18.00"
type input "3.50"
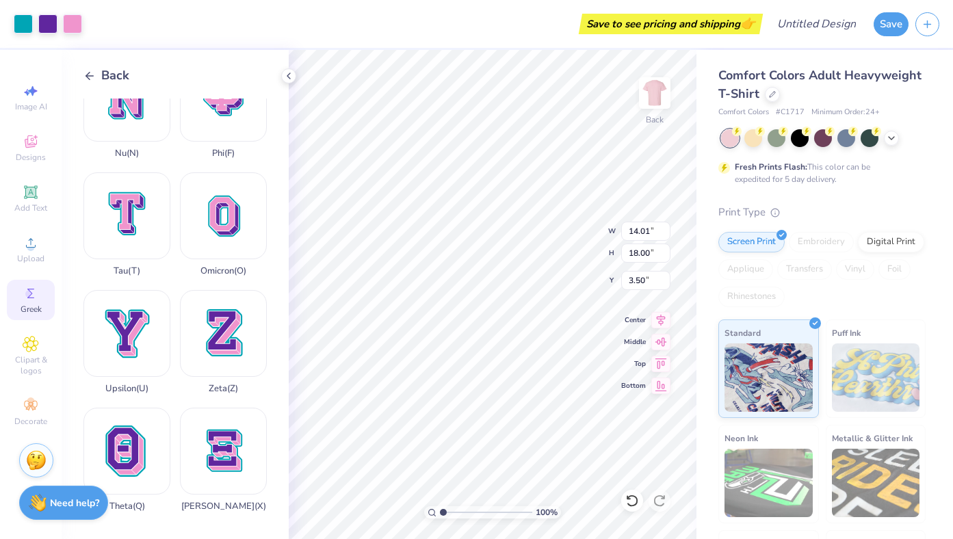
type input "2.73"
type input "3.51"
type input "6.14"
click at [406, 192] on div "Hold “Option ⌥” to see the space between elements." at bounding box center [472, 178] width 137 height 31
type input "2.10"
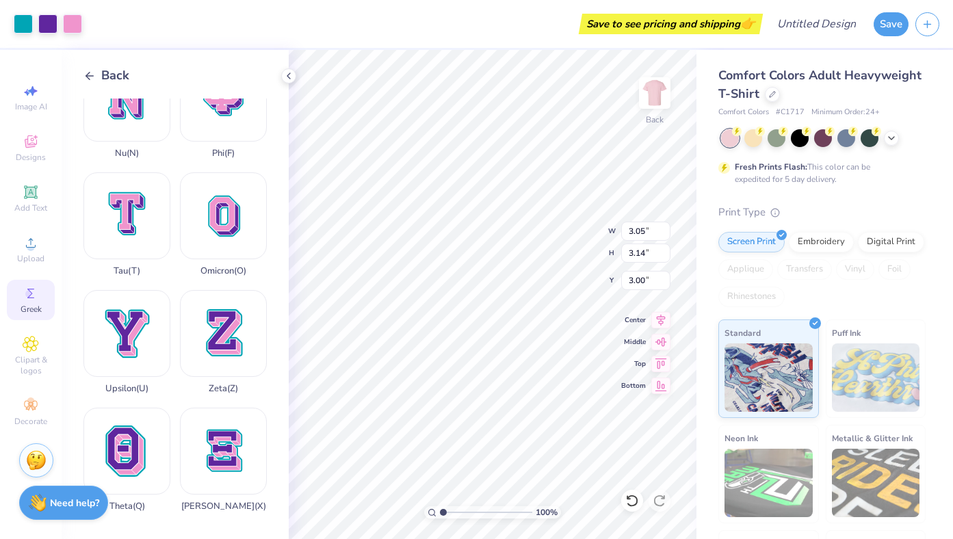
type input "2.17"
type input "2.73"
type input "3.51"
type input "6.15"
type input "1.81"
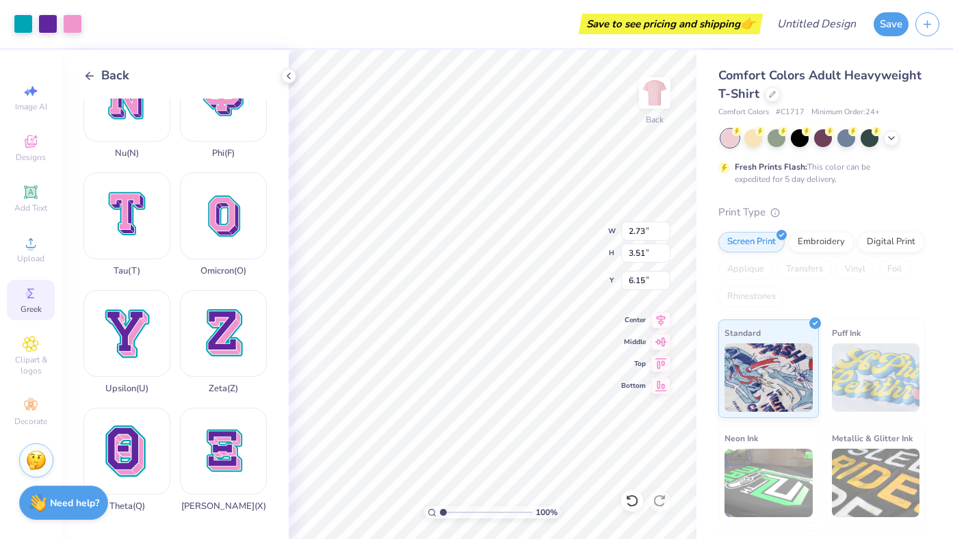
type input "2.32"
type input "5.53"
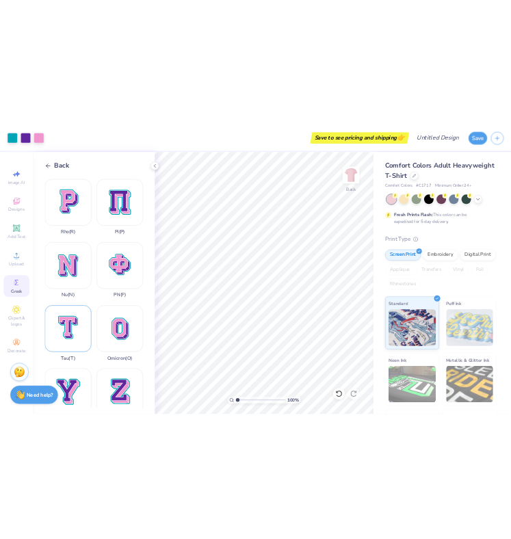
scroll to position [807, 0]
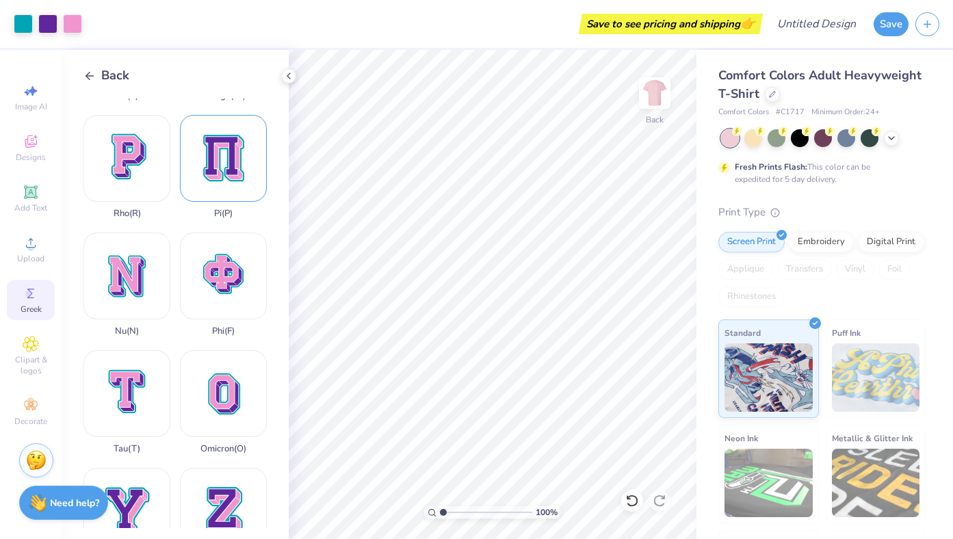
click at [213, 182] on div "Pi ( P )" at bounding box center [223, 167] width 87 height 104
type input "3.61"
type input "4.12"
type input "7.85"
type input "2.23"
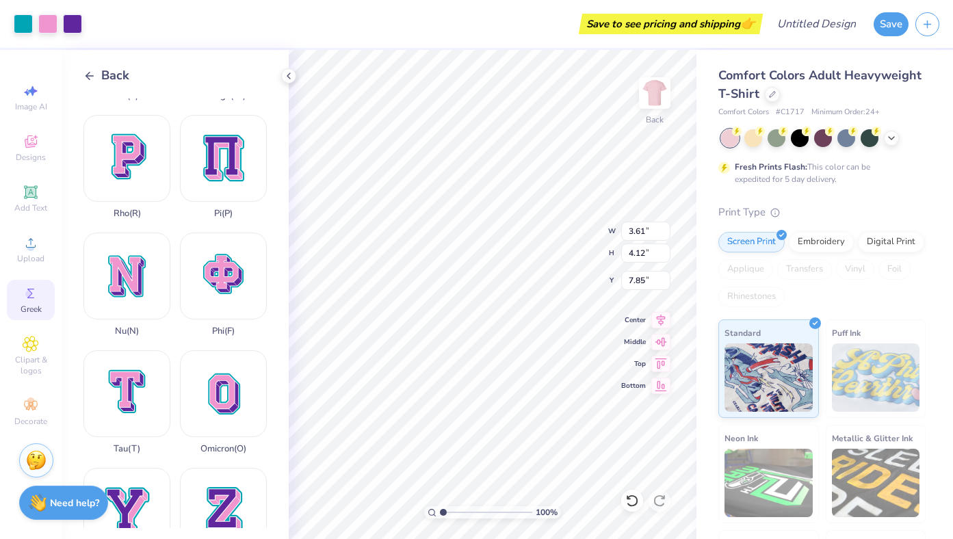
type input "2.54"
type input "1.81"
type input "2.32"
type input "5.53"
type input "2.23"
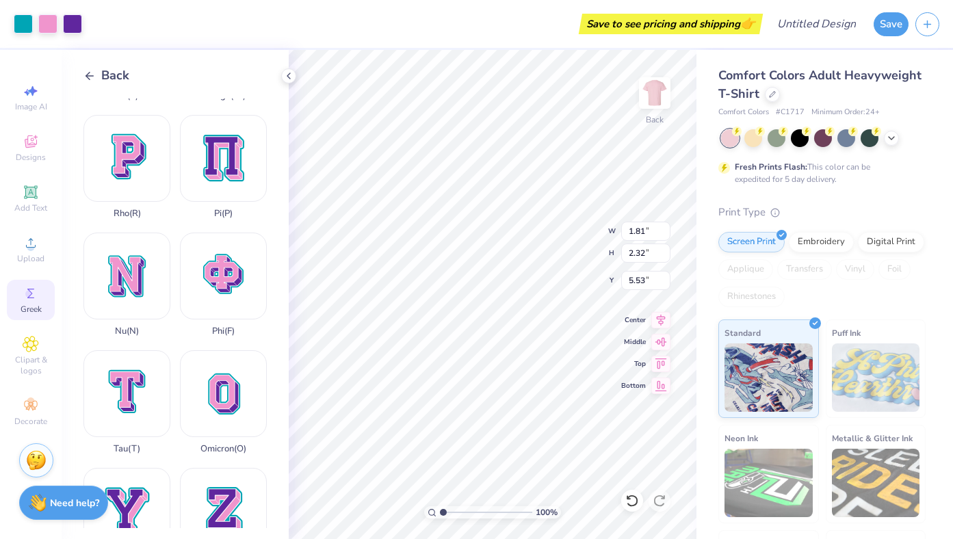
type input "2.54"
type input "8.11"
type input "1.68"
type input "1.92"
type input "7.29"
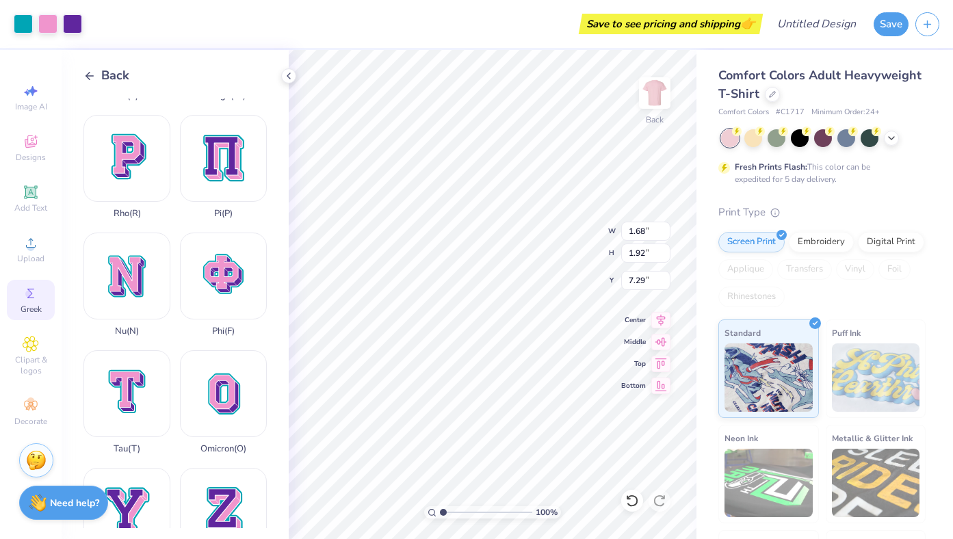
type input "1.81"
type input "2.32"
type input "5.17"
type input "1.42"
type input "1.82"
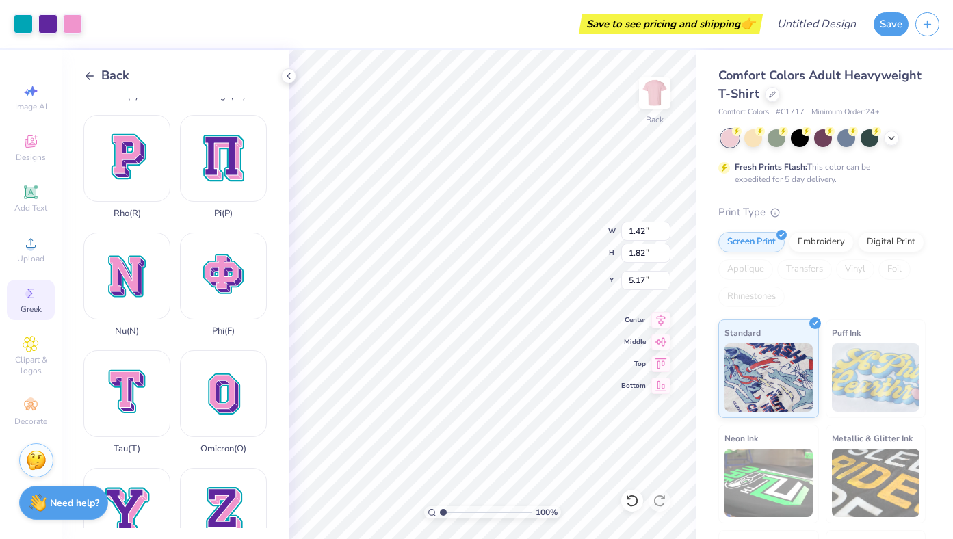
type input "2.10"
type input "2.17"
type input "3.00"
type input "1.92"
type input "1.98"
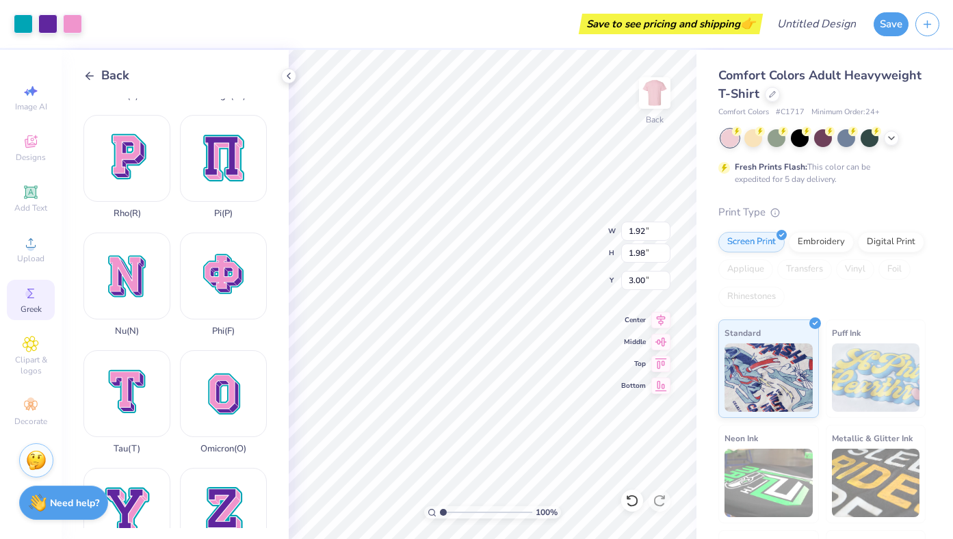
type input "1.68"
type input "1.92"
type input "7.29"
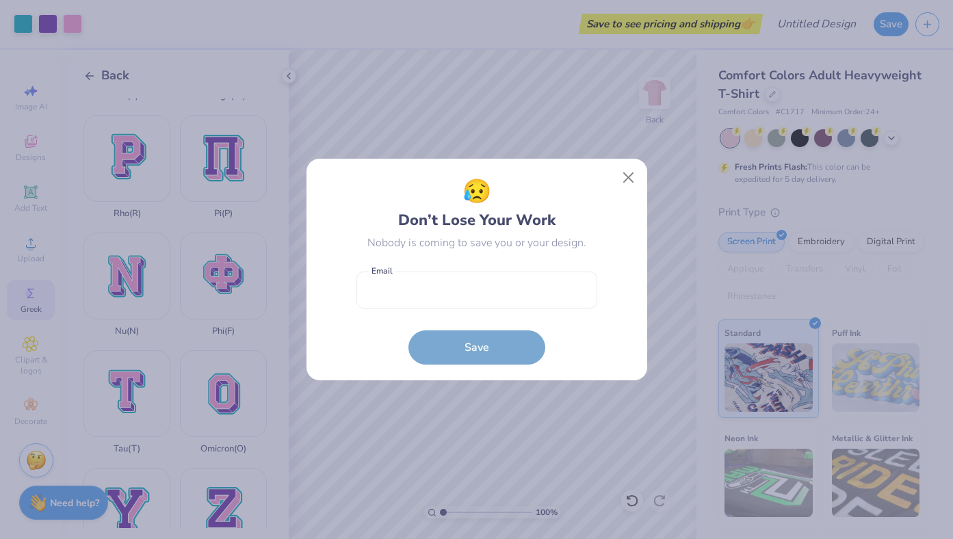
click at [420, 202] on div "😥 Don’t Lose Your Work" at bounding box center [476, 202] width 157 height 57
click at [434, 284] on input "email" at bounding box center [476, 291] width 241 height 38
type input "[EMAIL_ADDRESS][DOMAIN_NAME]"
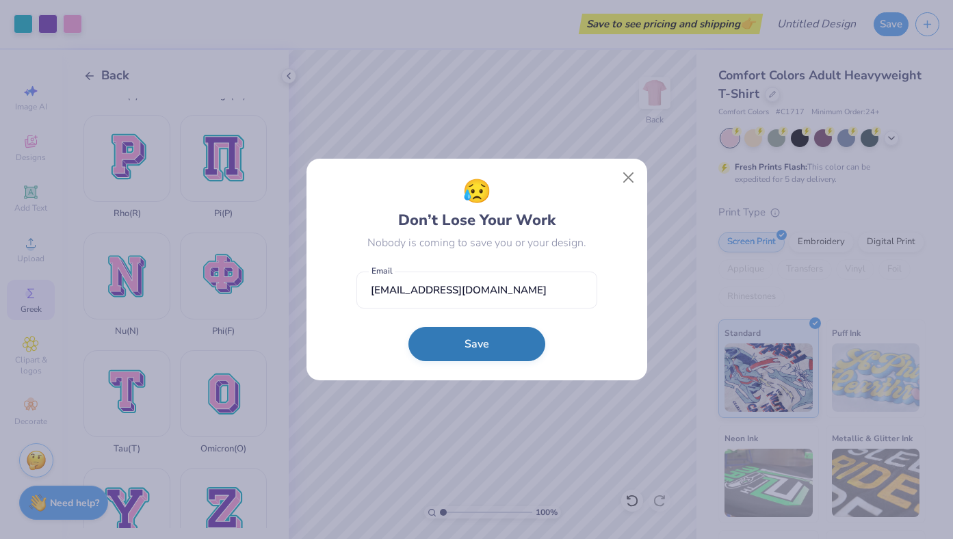
click at [464, 333] on button "Save" at bounding box center [476, 344] width 137 height 34
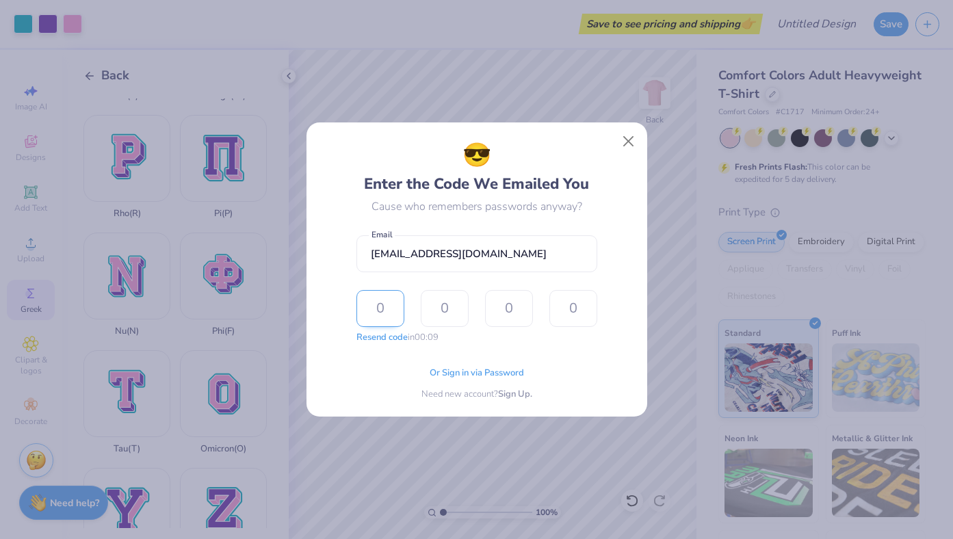
click at [397, 304] on input "text" at bounding box center [380, 308] width 48 height 37
click at [482, 373] on span "Or Sign in via Password" at bounding box center [477, 372] width 94 height 14
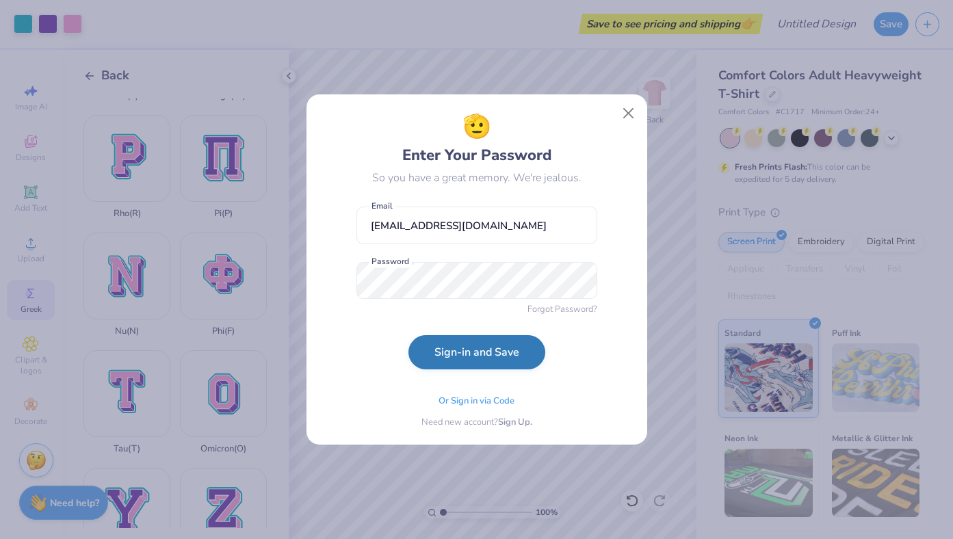
click at [411, 345] on button "Sign-in and Save" at bounding box center [476, 352] width 137 height 34
